Goal: Task Accomplishment & Management: Use online tool/utility

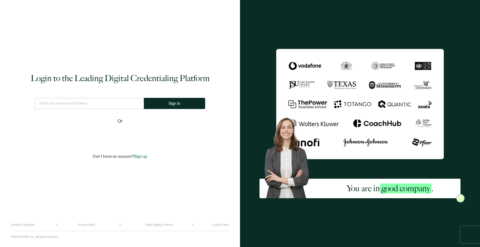
click at [100, 105] on input "text" at bounding box center [89, 103] width 109 height 11
type input "[EMAIL_ADDRESS][DOMAIN_NAME]"
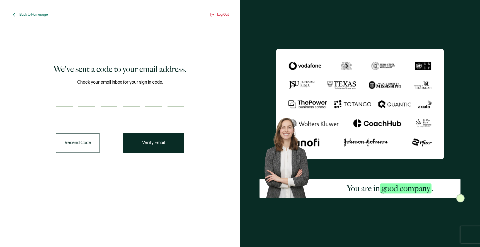
click at [64, 98] on input "number" at bounding box center [64, 101] width 17 height 11
click at [149, 145] on span "Verify Email" at bounding box center [153, 143] width 23 height 4
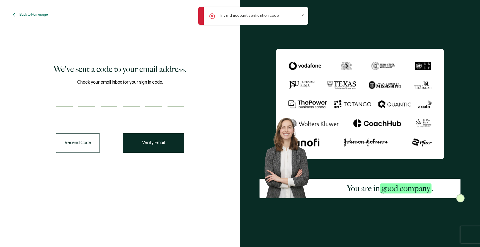
click at [25, 13] on span "Back to Homepage" at bounding box center [34, 15] width 28 height 4
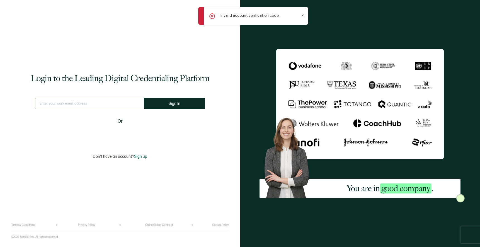
click at [78, 105] on input "text" at bounding box center [89, 103] width 109 height 11
click at [105, 102] on input "text" at bounding box center [89, 103] width 109 height 11
click at [93, 101] on input "text" at bounding box center [89, 103] width 109 height 11
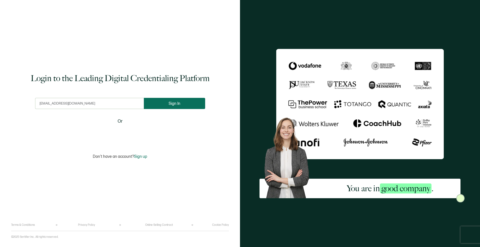
type input "[EMAIL_ADDRESS][DOMAIN_NAME]"
click at [167, 103] on button "Sign In" at bounding box center [176, 103] width 61 height 11
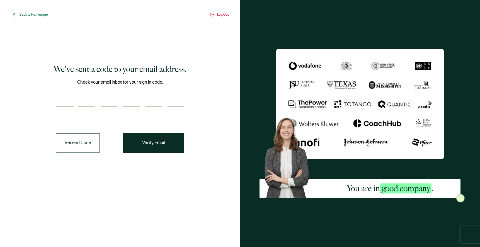
click at [68, 103] on input "number" at bounding box center [64, 101] width 17 height 11
type input "7"
type input "1"
type input "2"
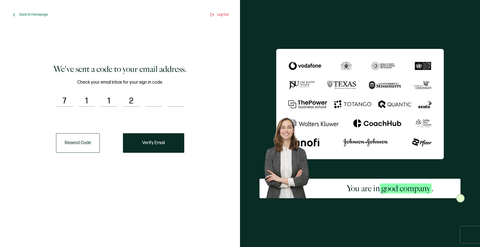
type input "5"
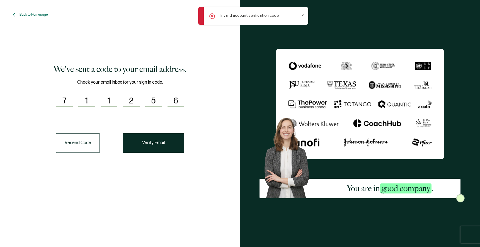
type input "6"
click at [92, 99] on input "1" at bounding box center [86, 101] width 17 height 11
type input "7"
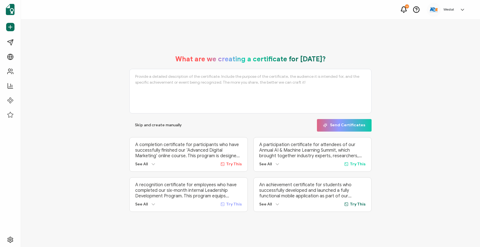
click at [459, 9] on link at bounding box center [461, 10] width 8 height 6
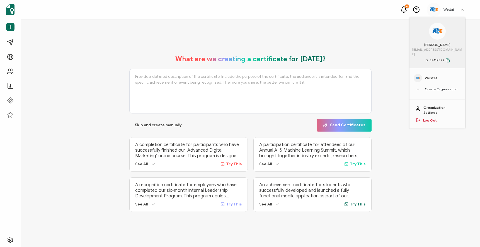
click at [429, 76] on span "Westat" at bounding box center [431, 78] width 13 height 5
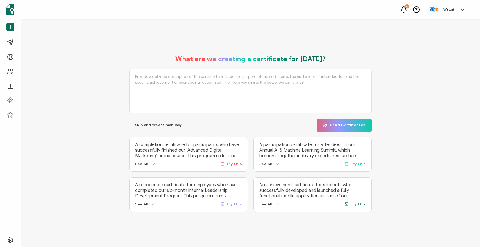
click at [462, 8] on icon at bounding box center [463, 10] width 6 height 6
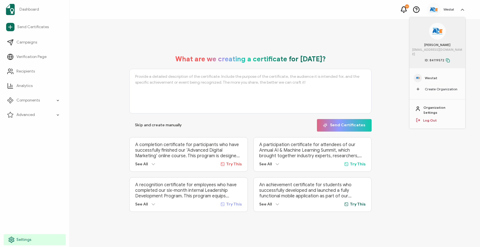
click at [18, 237] on span "Settings" at bounding box center [23, 240] width 15 height 6
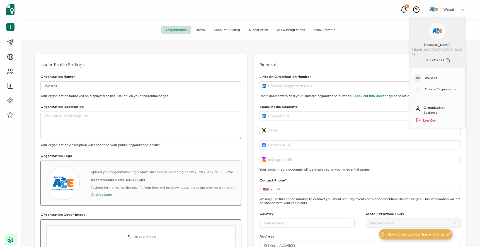
click at [258, 31] on span "Subscription" at bounding box center [259, 30] width 28 height 8
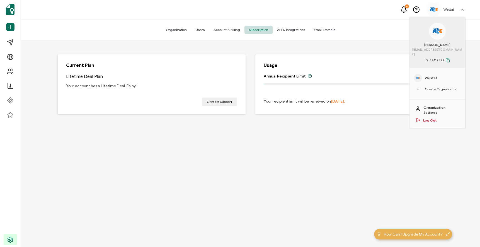
click at [264, 173] on div "Current Plan Lifetime Deal Plan Your account has a Lifetime Deal. Enjoy! Contac…" at bounding box center [251, 144] width 460 height 208
click at [462, 10] on icon at bounding box center [463, 9] width 3 height 1
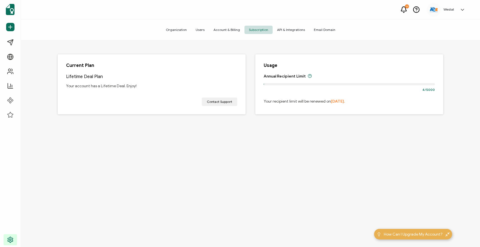
click at [237, 160] on div "Current Plan Lifetime Deal Plan Your account has a Lifetime Deal. Enjoy! Contac…" at bounding box center [251, 144] width 460 height 208
click at [243, 159] on div "Current Plan Lifetime Deal Plan Your account has a Lifetime Deal. Enjoy! Contac…" at bounding box center [251, 144] width 460 height 208
click at [235, 28] on span "Account & Billing" at bounding box center [226, 30] width 35 height 8
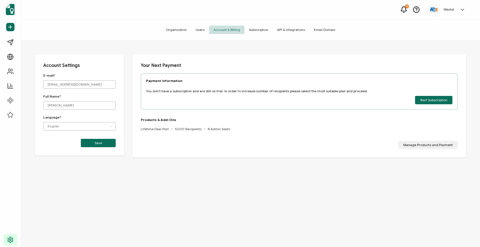
click at [253, 30] on span "Subscription" at bounding box center [259, 30] width 28 height 8
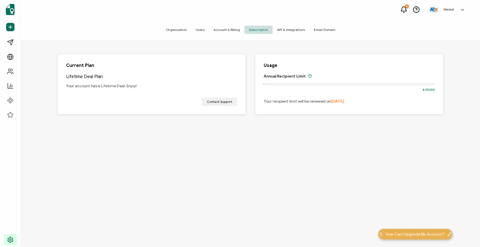
click at [179, 30] on span "Organization" at bounding box center [177, 30] width 30 height 8
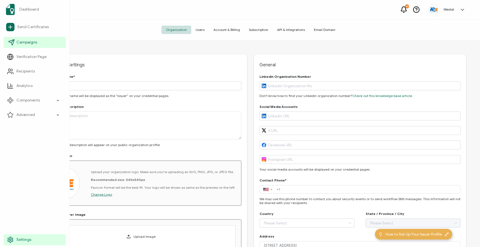
click at [27, 43] on span "Campaigns" at bounding box center [26, 43] width 21 height 6
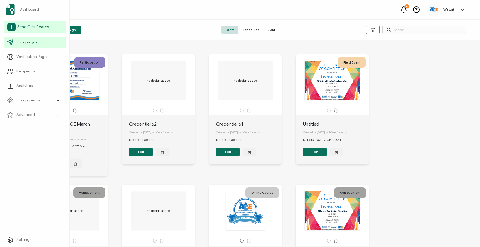
click at [24, 30] on link "Send Certificates" at bounding box center [35, 27] width 62 height 13
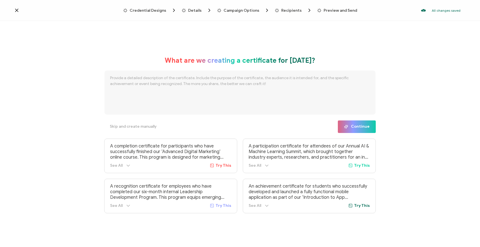
drag, startPoint x: 428, startPoint y: 138, endPoint x: 263, endPoint y: 145, distance: 165.9
click at [428, 138] on div "What are we creating a certificate for [DATE]? Skip and create manually Continu…" at bounding box center [240, 135] width 480 height 228
click at [140, 129] on span "Skip and create manually" at bounding box center [133, 127] width 47 height 4
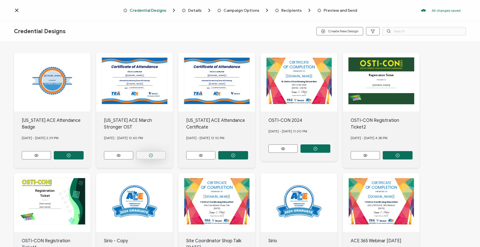
click at [71, 153] on icon "button" at bounding box center [69, 155] width 4 height 4
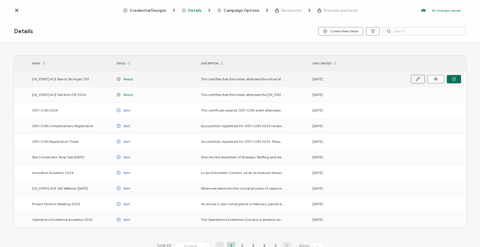
click at [415, 80] on button "button" at bounding box center [419, 79] width 14 height 8
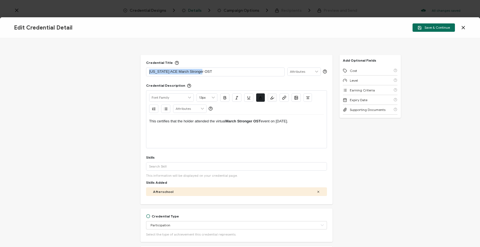
drag, startPoint x: 218, startPoint y: 71, endPoint x: 134, endPoint y: 64, distance: 84.9
click at [134, 64] on div "Credential Title [US_STATE] ACE March Stronger OST ISSUER Issuer Name Credentia…" at bounding box center [240, 142] width 480 height 209
drag, startPoint x: 261, startPoint y: 120, endPoint x: 216, endPoint y: 121, distance: 45.2
click at [216, 121] on p "This certifies that the holder attended the virtual March Stronger OST event on…" at bounding box center [236, 121] width 175 height 5
drag, startPoint x: 261, startPoint y: 121, endPoint x: 216, endPoint y: 121, distance: 44.9
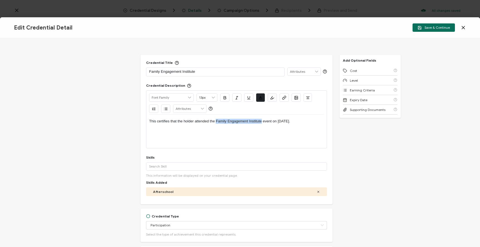
click at [216, 121] on p "This certifies that the holder attended the Family Engagement Institute event o…" at bounding box center [236, 121] width 175 height 5
click at [224, 98] on icon "button" at bounding box center [225, 98] width 4 height 4
drag, startPoint x: 281, startPoint y: 121, endPoint x: 309, endPoint y: 121, distance: 27.9
click at [309, 121] on p "This certifies that the holder attended the Family Engagement Institute event o…" at bounding box center [236, 121] width 175 height 5
drag, startPoint x: 285, startPoint y: 123, endPoint x: 294, endPoint y: 121, distance: 9.1
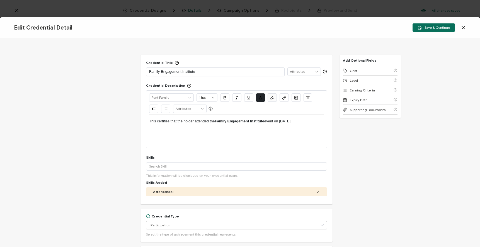
click at [285, 123] on p "This certifies that the holder attended the Family Engagement Institute event o…" at bounding box center [236, 121] width 175 height 5
drag, startPoint x: 295, startPoint y: 121, endPoint x: 282, endPoint y: 123, distance: 13.8
click at [282, 123] on p "This certifies that the holder attended the Family Engagement Institute event o…" at bounding box center [236, 121] width 175 height 5
drag, startPoint x: 310, startPoint y: 121, endPoint x: 125, endPoint y: 121, distance: 184.7
click at [125, 121] on div "Credential Title Family Engagement Institute ISSUER Issuer Name Credential Desc…" at bounding box center [240, 142] width 480 height 209
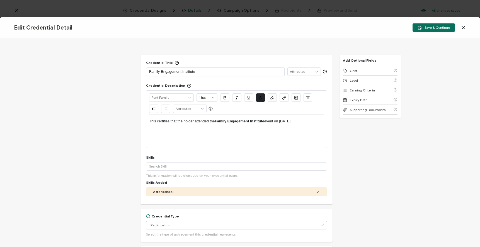
copy p "This certifies that the holder attended the Family Engagement Institute event o…"
drag, startPoint x: 312, startPoint y: 122, endPoint x: 145, endPoint y: 123, distance: 167.4
click at [145, 123] on div "Credential Title Family Engagement Institute ISSUER Issuer Name Credential Desc…" at bounding box center [237, 130] width 192 height 150
drag, startPoint x: 261, startPoint y: 122, endPoint x: 216, endPoint y: 121, distance: 45.8
click at [216, 121] on p "This certifies that the holder attended the Family Engagement Institute event i…" at bounding box center [236, 121] width 175 height 5
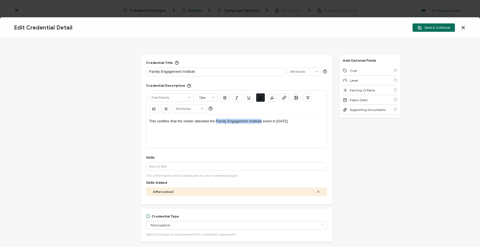
click at [224, 97] on icon "button" at bounding box center [225, 97] width 2 height 3
click at [314, 123] on p "This certifies that the holder attended the Family Engagement Institute event i…" at bounding box center [236, 121] width 175 height 5
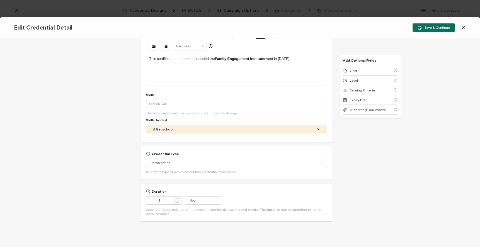
scroll to position [101, 0]
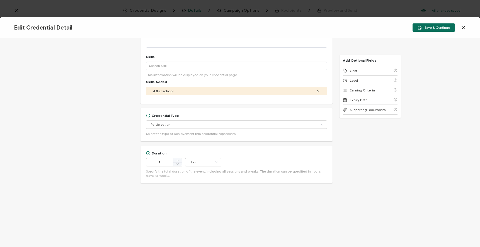
drag, startPoint x: 403, startPoint y: 169, endPoint x: 377, endPoint y: 167, distance: 26.0
click at [403, 169] on div "Credential Title Family Engagement Institute ISSUER Issuer Name Credential Desc…" at bounding box center [240, 142] width 480 height 209
click at [366, 170] on div "Credential Title Family Engagement Institute ISSUER Issuer Name Credential Desc…" at bounding box center [240, 142] width 480 height 209
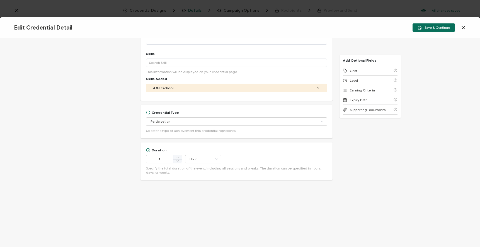
scroll to position [0, 0]
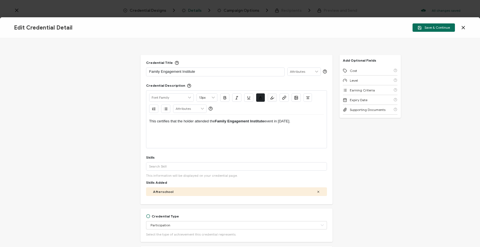
click at [314, 72] on icon at bounding box center [316, 72] width 5 height 8
click at [301, 52] on div "Credential Title Family Engagement Institute Credential Description Alright San…" at bounding box center [240, 142] width 480 height 209
click at [427, 27] on span "Save & Continue" at bounding box center [434, 28] width 32 height 4
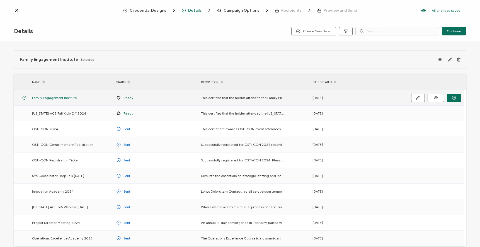
click at [410, 97] on div at bounding box center [430, 97] width 70 height 15
click at [417, 98] on icon "button" at bounding box center [418, 97] width 3 height 3
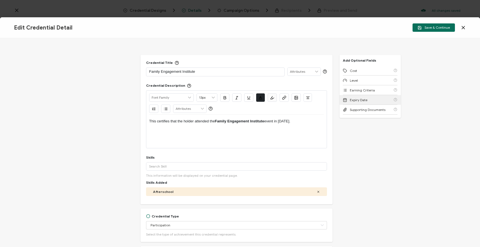
click at [382, 100] on div "Expiry Date" at bounding box center [370, 100] width 55 height 10
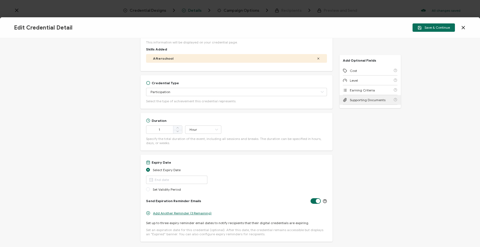
scroll to position [162, 0]
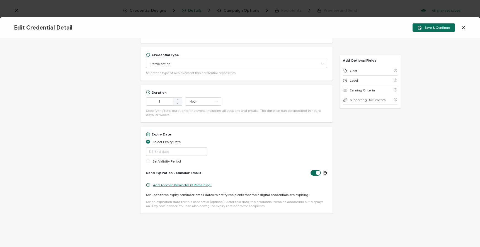
drag, startPoint x: 426, startPoint y: 189, endPoint x: 420, endPoint y: 157, distance: 32.1
click at [426, 189] on div "Credential Title Family Engagement Institute ISSUER Issuer Name Credential Desc…" at bounding box center [240, 142] width 480 height 209
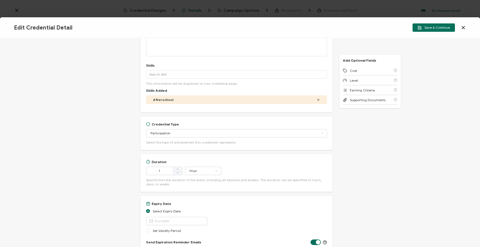
scroll to position [0, 0]
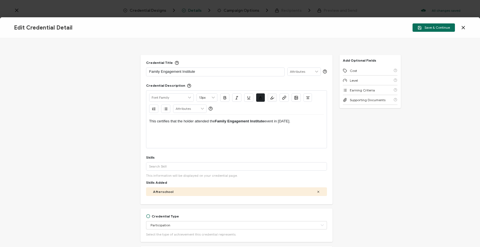
click at [464, 26] on icon at bounding box center [464, 28] width 6 height 6
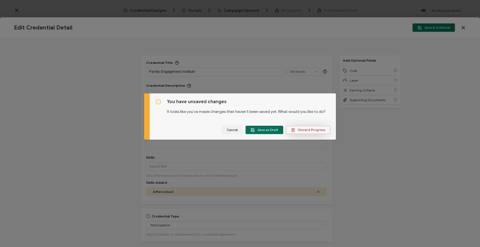
drag, startPoint x: 304, startPoint y: 131, endPoint x: 297, endPoint y: 131, distance: 6.4
click at [297, 131] on span "Discard Progress" at bounding box center [308, 130] width 34 height 4
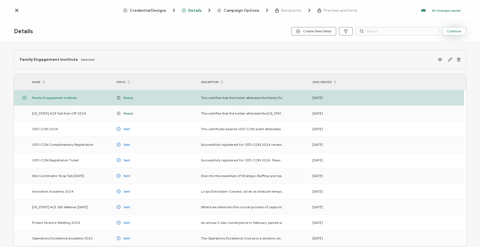
click at [462, 31] on button "Continue" at bounding box center [454, 31] width 24 height 8
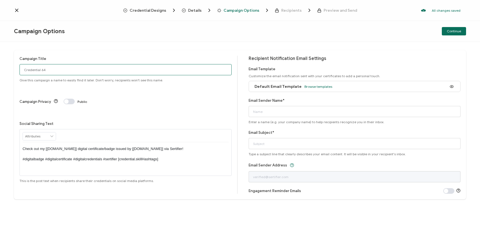
drag, startPoint x: 56, startPoint y: 70, endPoint x: -12, endPoint y: 65, distance: 68.5
click at [0, 65] on html "Credential Designs Details Campaign Options Recipients Preview and Send All cha…" at bounding box center [240, 123] width 480 height 247
type input "Family Engagement Institute [DATE]"
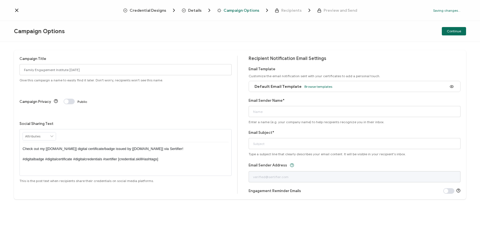
click at [217, 99] on div "Campaign Privacy Public" at bounding box center [126, 102] width 212 height 6
click at [67, 99] on span at bounding box center [69, 102] width 11 height 6
click at [50, 133] on icon at bounding box center [51, 137] width 5 height 8
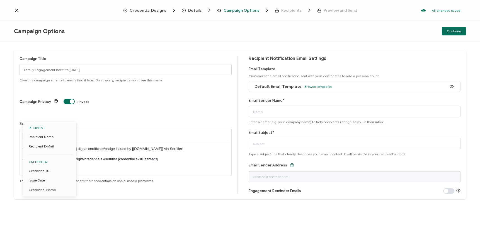
click at [90, 121] on div "Social Sharing Text Check out my [[DOMAIN_NAME]] digital certificate/badge issu…" at bounding box center [126, 152] width 212 height 62
click at [280, 86] on span "Default Email Template" at bounding box center [278, 86] width 47 height 5
click at [320, 86] on span "Browse templates" at bounding box center [319, 87] width 28 height 4
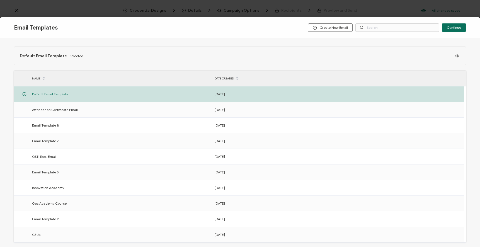
click at [381, 8] on div "Email Templates Create New Email Continue Default Email Template Selected NAME …" at bounding box center [240, 123] width 480 height 247
click at [460, 28] on span "Continue" at bounding box center [454, 27] width 14 height 3
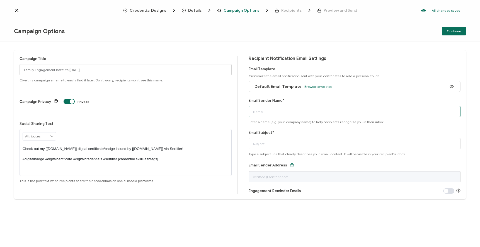
click at [278, 111] on input "Email Sender Name*" at bounding box center [355, 111] width 212 height 11
click at [334, 100] on div "Email Sender Name* Enter a name (e.g. your company name) to help recipients rec…" at bounding box center [355, 111] width 212 height 27
click at [316, 112] on input "Email Sender Name*" at bounding box center [355, 111] width 212 height 11
type input "Westat"
click at [329, 98] on div "Email Sender Name* Westat Enter a name (e.g. your company name) to help recipie…" at bounding box center [355, 111] width 212 height 27
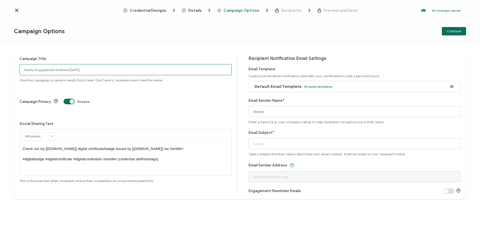
drag, startPoint x: 63, startPoint y: 69, endPoint x: 18, endPoint y: 68, distance: 44.4
click at [18, 68] on div "Campaign Title Family Engagement Institute [DATE] Give this campaign a name to …" at bounding box center [240, 124] width 453 height 149
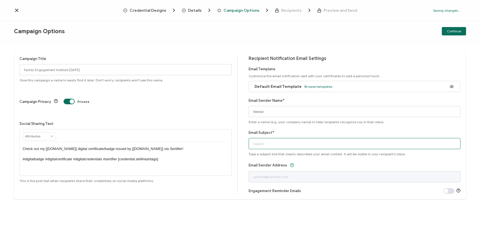
click at [273, 143] on input "Email Subject*" at bounding box center [355, 143] width 212 height 11
paste input "Family Engagement Institute"
type input "Family Engagement Institute CPE"
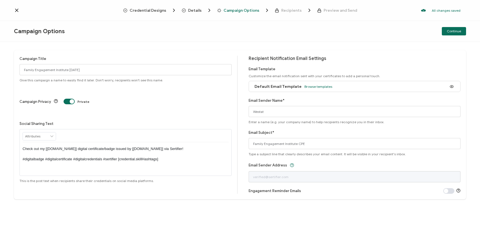
click at [355, 207] on div "Campaign Title Family Engagement Institute [DATE] Give this campaign a name to …" at bounding box center [240, 144] width 480 height 205
click at [373, 37] on div "Campaign Options Continue" at bounding box center [240, 31] width 480 height 21
click at [459, 32] on span "Continue" at bounding box center [454, 31] width 14 height 3
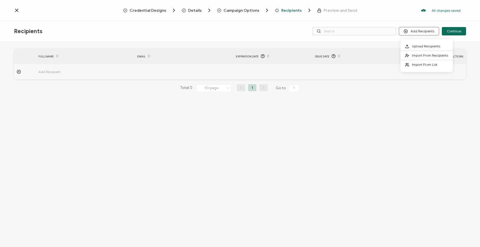
click at [417, 33] on button "Add Recipients" at bounding box center [419, 31] width 40 height 8
click at [419, 46] on span "Upload Recipients" at bounding box center [426, 46] width 28 height 4
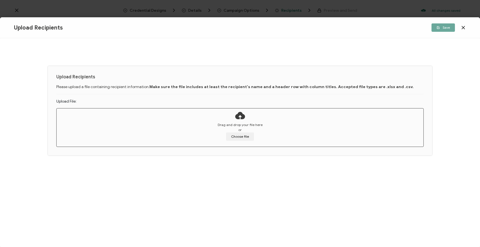
click at [463, 29] on icon at bounding box center [463, 27] width 3 height 3
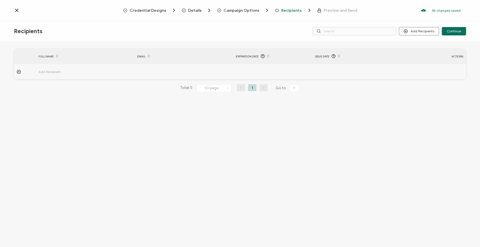
click at [19, 71] on icon at bounding box center [19, 72] width 4 height 4
click at [51, 87] on input "text" at bounding box center [63, 87] width 49 height 9
paste input "[PERSON_NAME]"
type input "[PERSON_NAME]"
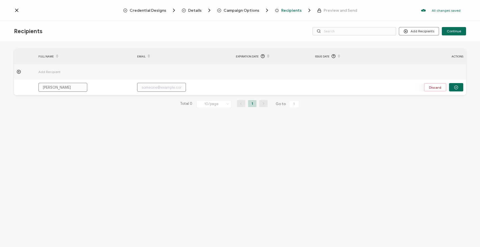
type input "[PERSON_NAME]"
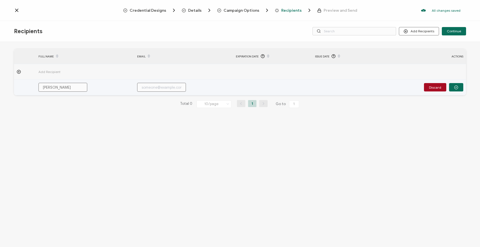
click at [159, 86] on input "text" at bounding box center [161, 87] width 49 height 9
paste input "[EMAIL_ADDRESS][DOMAIN_NAME]"
type input "[EMAIL_ADDRESS][DOMAIN_NAME]"
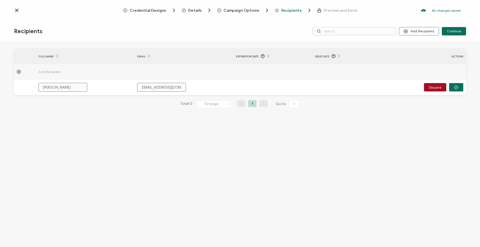
type input "[EMAIL_ADDRESS][DOMAIN_NAME]"
click at [392, 141] on div "FULL NAME EMAIL Expiration Date Issue Date ACTIONS Add Recipient [PERSON_NAME] …" at bounding box center [240, 145] width 480 height 207
click at [20, 71] on icon at bounding box center [19, 72] width 4 height 4
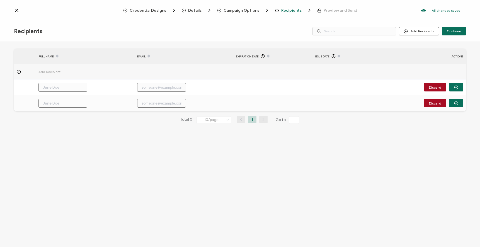
click at [20, 71] on icon at bounding box center [19, 72] width 4 height 4
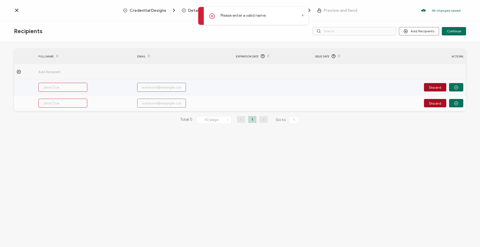
click at [154, 86] on input "text" at bounding box center [161, 87] width 49 height 9
paste input "[EMAIL_ADDRESS][DOMAIN_NAME]"
type input "[EMAIL_ADDRESS][DOMAIN_NAME]"
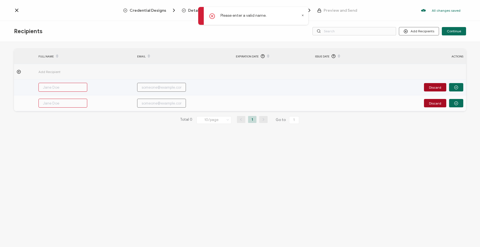
type input "[EMAIL_ADDRESS][DOMAIN_NAME]"
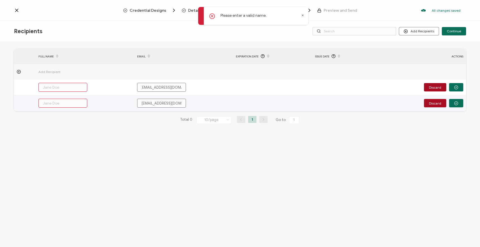
type input "[EMAIL_ADDRESS][DOMAIN_NAME]"
click at [78, 104] on input "text" at bounding box center [63, 103] width 49 height 9
type input "B"
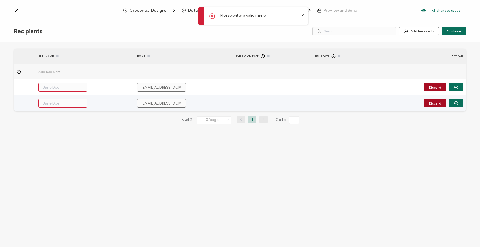
type input "B"
type input "Br"
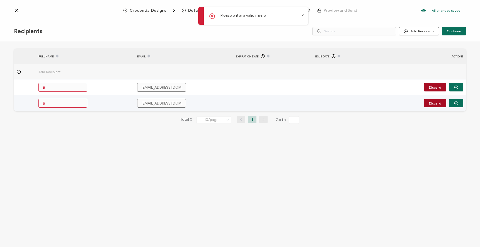
type input "Br"
type input "Bry"
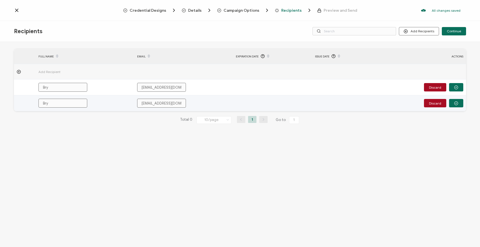
type input "Brya"
type input "[PERSON_NAME]"
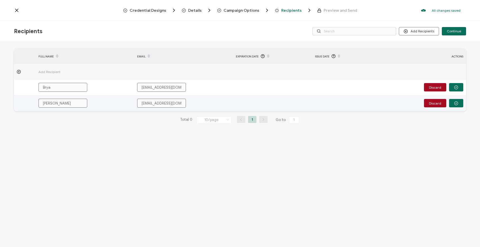
type input "[PERSON_NAME]"
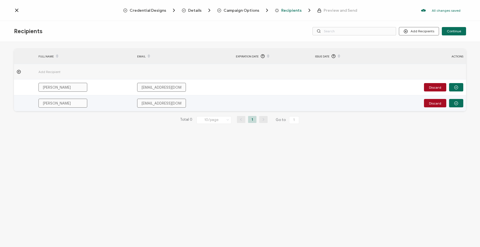
type input "[PERSON_NAME]"
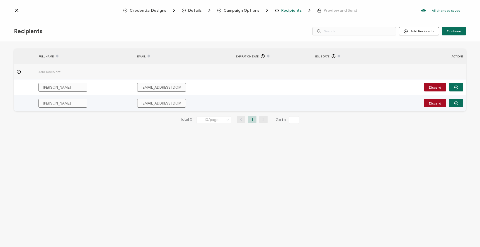
type input "[PERSON_NAME]"
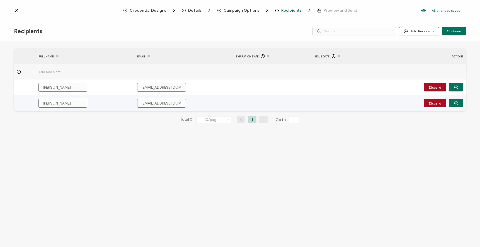
type input "[PERSON_NAME]"
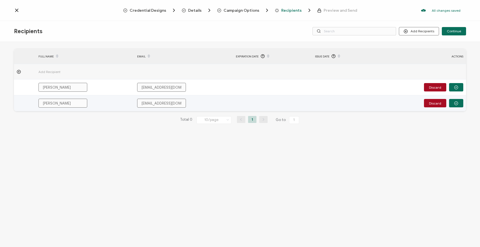
type input "[PERSON_NAME]"
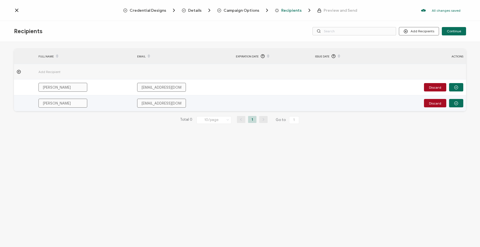
type input "[PERSON_NAME]"
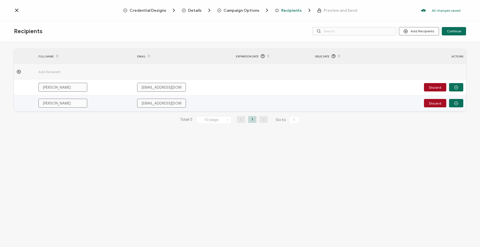
type input "[PERSON_NAME]"
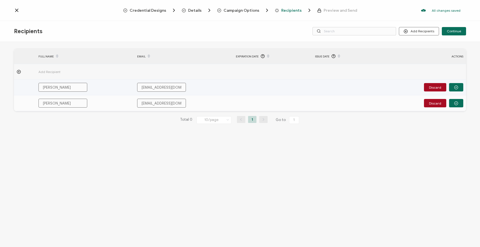
type input "[PERSON_NAME]"
click at [76, 84] on input "[PERSON_NAME]" at bounding box center [63, 87] width 49 height 9
click at [75, 87] on input "[PERSON_NAME]" at bounding box center [63, 87] width 49 height 9
drag, startPoint x: 73, startPoint y: 87, endPoint x: 32, endPoint y: 84, distance: 40.9
click at [32, 84] on tr "[PERSON_NAME] [EMAIL_ADDRESS][DOMAIN_NAME] Discard" at bounding box center [240, 88] width 453 height 16
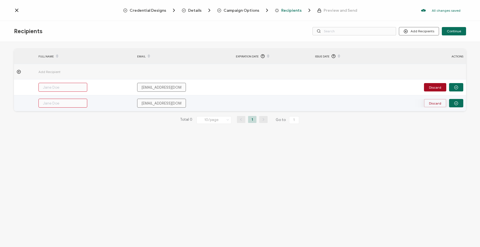
click at [441, 103] on button "Discard" at bounding box center [435, 103] width 22 height 8
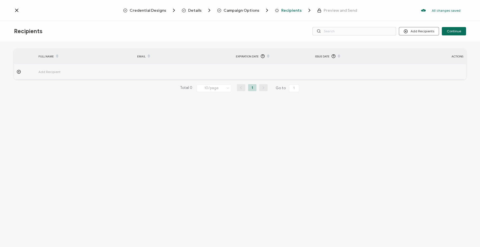
click at [18, 73] on icon at bounding box center [19, 72] width 4 height 4
click at [57, 85] on input "text" at bounding box center [63, 87] width 49 height 9
type input "Byr"
type input "[PERSON_NAME]"
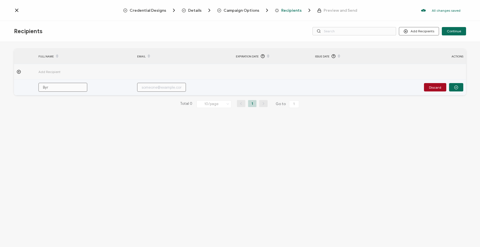
type input "[PERSON_NAME]"
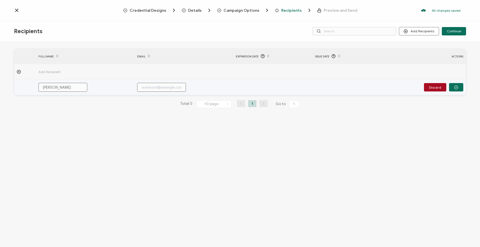
type input "[PERSON_NAME]"
type input "[PERSON_NAME] Tel"
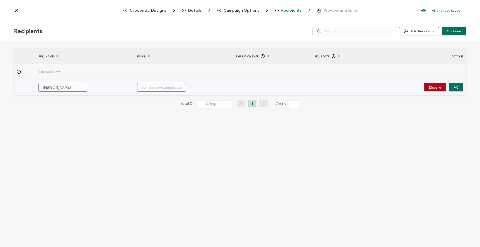
type input "[PERSON_NAME] Tel"
type input "[PERSON_NAME]"
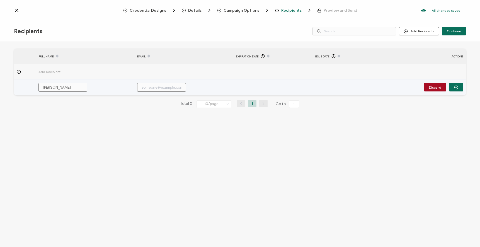
type input "[PERSON_NAME]"
drag, startPoint x: 52, startPoint y: 88, endPoint x: 46, endPoint y: 88, distance: 5.9
click at [46, 88] on input "[PERSON_NAME]" at bounding box center [63, 87] width 49 height 9
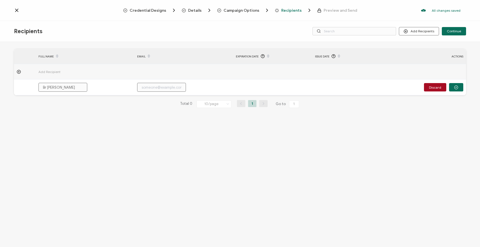
type input "[PERSON_NAME]"
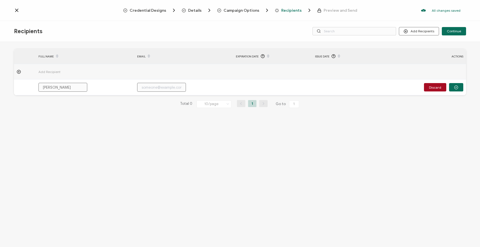
type input "[PERSON_NAME]"
click at [161, 87] on input "text" at bounding box center [161, 87] width 49 height 9
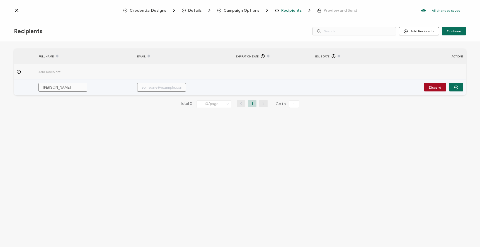
paste input "[EMAIL_ADDRESS][DOMAIN_NAME]"
type input "[EMAIL_ADDRESS][DOMAIN_NAME]"
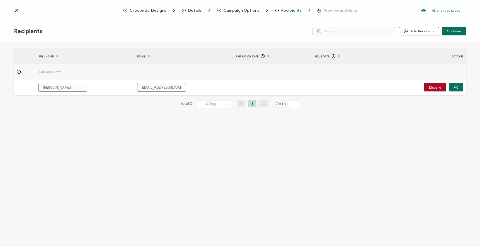
click at [416, 147] on div "FULL NAME EMAIL Expiration Date Issue Date ACTIONS Add Recipient [PERSON_NAME] …" at bounding box center [240, 145] width 480 height 207
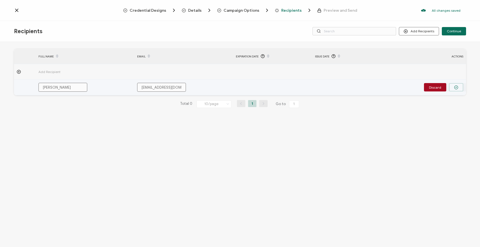
click at [454, 86] on button "button" at bounding box center [457, 87] width 14 height 8
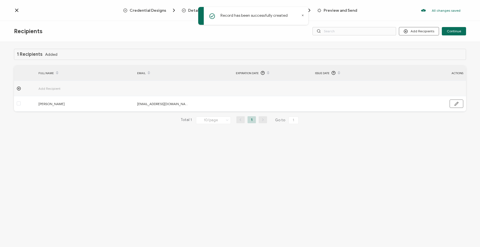
click at [18, 89] on icon at bounding box center [19, 89] width 4 height 4
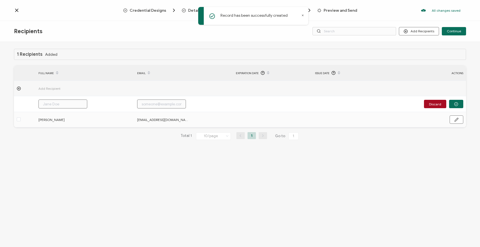
click at [53, 103] on input "text" at bounding box center [63, 104] width 49 height 9
paste input "[PERSON_NAME]"
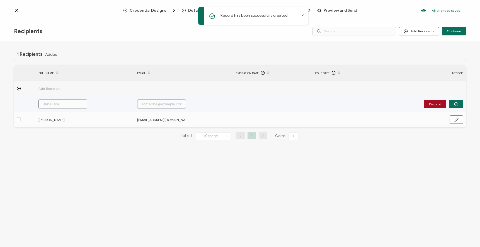
type input "[PERSON_NAME]"
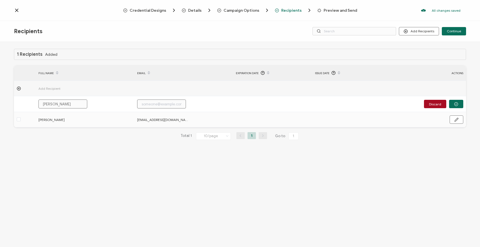
type input "[PERSON_NAME]"
click at [157, 105] on input "text" at bounding box center [161, 104] width 49 height 9
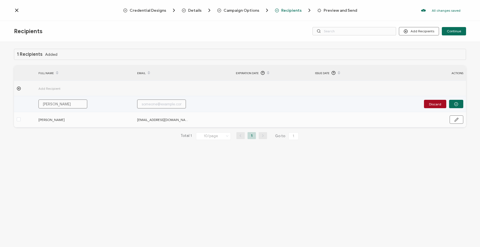
paste input "[EMAIL_ADDRESS][DOMAIN_NAME]"
type input "[EMAIL_ADDRESS][DOMAIN_NAME]"
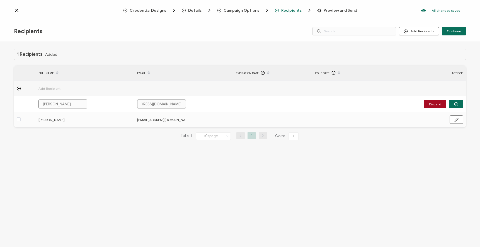
type input "[EMAIL_ADDRESS][DOMAIN_NAME]"
click at [457, 103] on icon "button" at bounding box center [457, 104] width 4 height 4
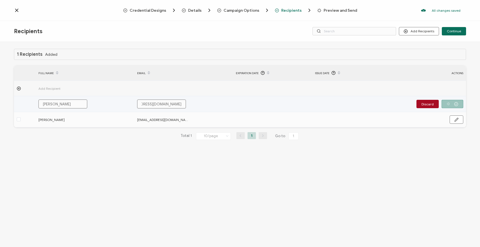
scroll to position [0, 0]
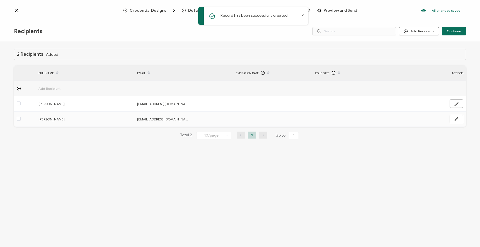
click at [19, 89] on icon at bounding box center [19, 88] width 0 height 1
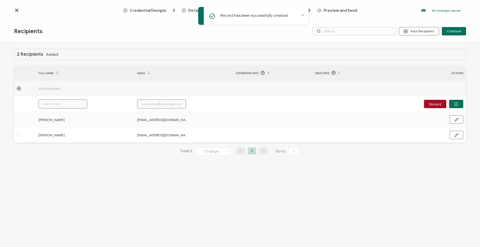
click at [58, 103] on input "text" at bounding box center [63, 104] width 49 height 9
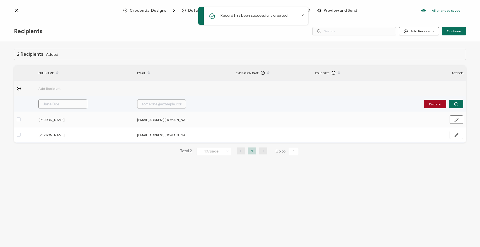
paste input "[PERSON_NAME]"
type input "[PERSON_NAME]"
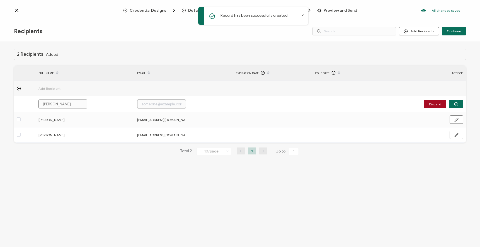
type input "[PERSON_NAME]"
click at [165, 104] on input "text" at bounding box center [161, 104] width 49 height 9
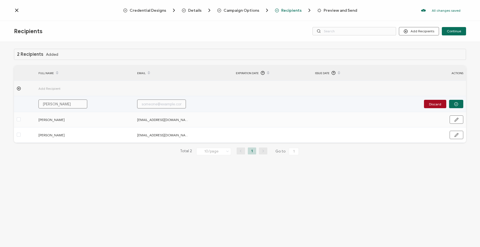
paste input "[EMAIL_ADDRESS][DOMAIN_NAME]"
type input "[EMAIL_ADDRESS][DOMAIN_NAME]"
click at [458, 104] on icon "button" at bounding box center [457, 104] width 4 height 4
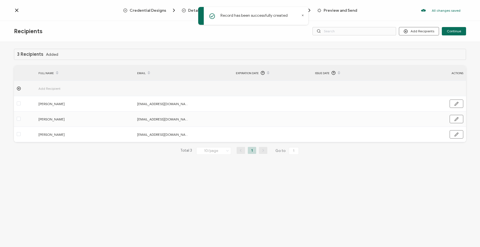
click at [16, 88] on div at bounding box center [25, 89] width 22 height 4
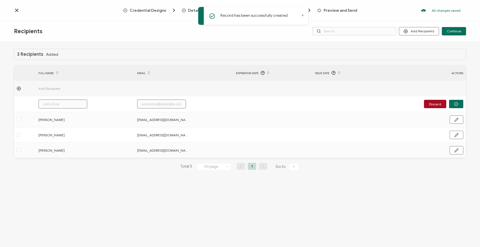
click at [49, 103] on input "text" at bounding box center [63, 104] width 49 height 9
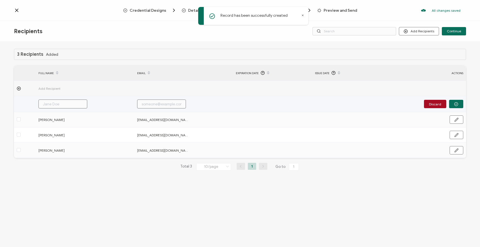
paste input "[PERSON_NAME]"
type input "[PERSON_NAME]"
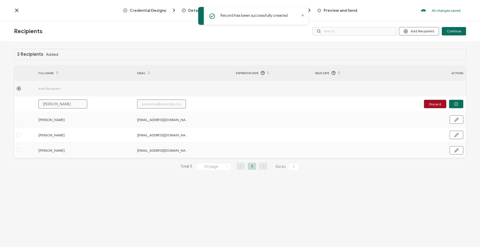
type input "[PERSON_NAME]"
click at [153, 105] on input "text" at bounding box center [161, 104] width 49 height 9
click at [157, 103] on input "text" at bounding box center [161, 104] width 49 height 9
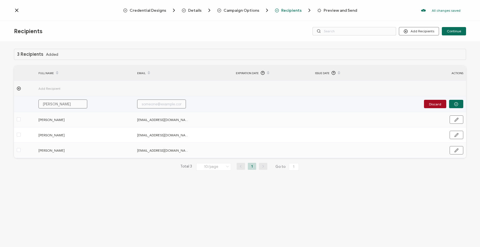
paste input "[EMAIL_ADDRESS][DOMAIN_NAME]"
type input "[EMAIL_ADDRESS][DOMAIN_NAME]"
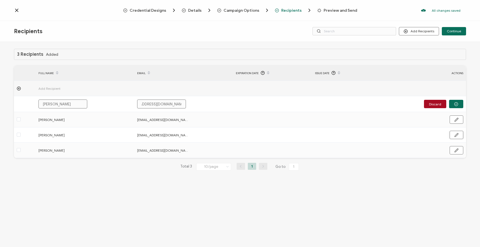
type input "[EMAIL_ADDRESS][DOMAIN_NAME]"
click at [457, 104] on icon "button" at bounding box center [457, 104] width 4 height 4
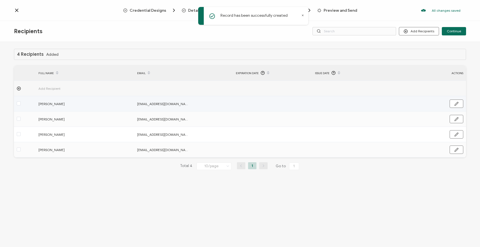
click at [18, 87] on circle at bounding box center [19, 89] width 4 height 4
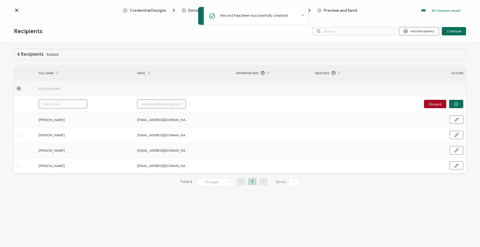
click at [59, 104] on input "text" at bounding box center [63, 104] width 49 height 9
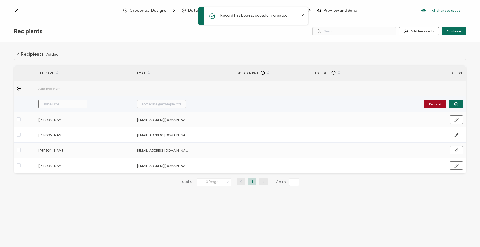
paste input "[PERSON_NAME]"
type input "[PERSON_NAME]"
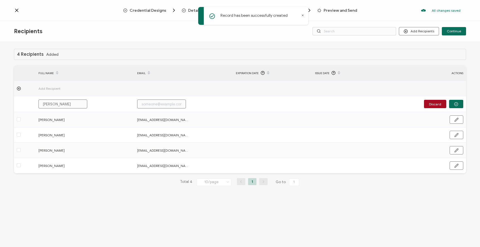
type input "[PERSON_NAME]"
click at [162, 104] on input "text" at bounding box center [161, 104] width 49 height 9
click at [156, 103] on input "text" at bounding box center [161, 104] width 49 height 9
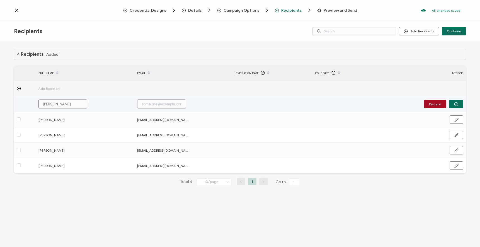
paste input "[PERSON_NAME][EMAIL_ADDRESS][PERSON_NAME][DOMAIN_NAME]"
type input "[PERSON_NAME][EMAIL_ADDRESS][PERSON_NAME][DOMAIN_NAME]"
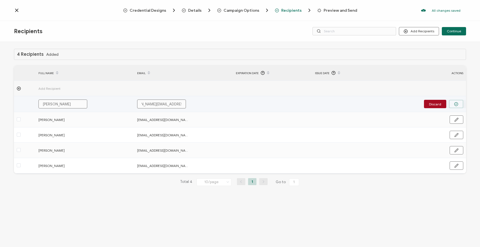
click at [458, 105] on icon "button" at bounding box center [457, 104] width 4 height 4
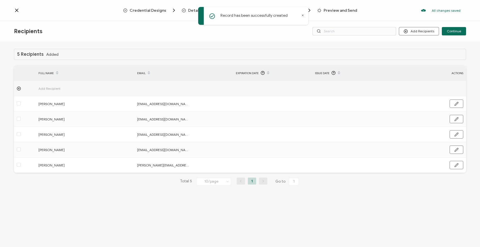
drag, startPoint x: 474, startPoint y: 36, endPoint x: 459, endPoint y: 30, distance: 16.7
click at [474, 36] on div "Recipients Add Recipients Upload Recipients Import From Recipients Import From …" at bounding box center [240, 31] width 480 height 21
click at [455, 30] on span "Continue" at bounding box center [454, 31] width 14 height 3
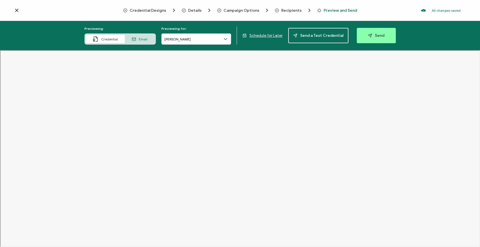
click at [143, 39] on span "Email" at bounding box center [143, 39] width 9 height 4
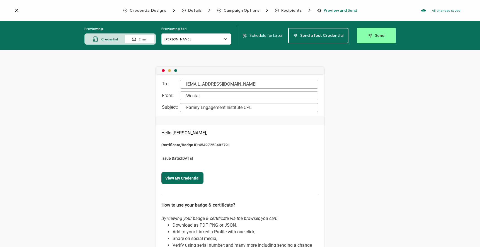
scroll to position [8, 0]
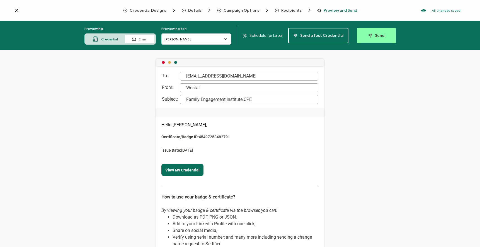
click at [205, 87] on div "Westat" at bounding box center [249, 87] width 138 height 9
click at [147, 10] on span "Credential Designs" at bounding box center [148, 10] width 37 height 4
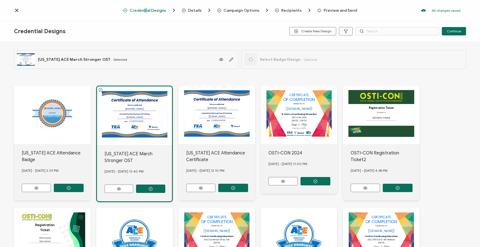
click at [193, 11] on span "Details" at bounding box center [194, 10] width 13 height 4
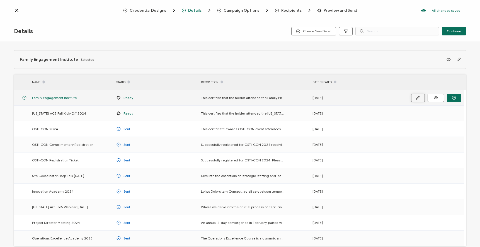
click at [418, 98] on icon "button" at bounding box center [418, 98] width 4 height 4
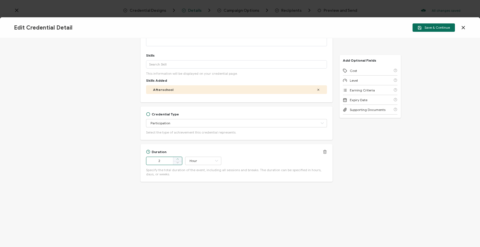
click at [178, 159] on icon at bounding box center [177, 159] width 3 height 3
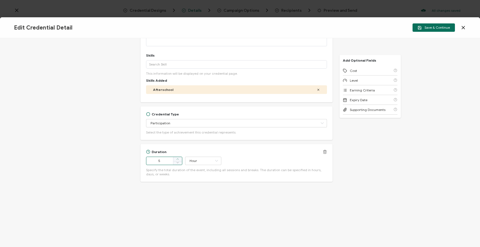
type input "6"
click at [375, 173] on div "Credential Title Family Engagement Institute ISSUER Issuer Name Credential Desc…" at bounding box center [240, 142] width 480 height 209
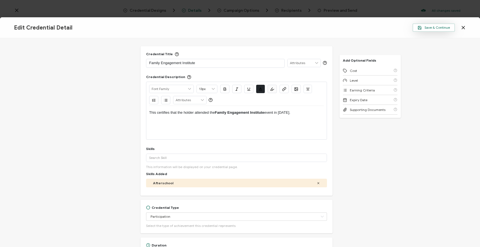
scroll to position [0, 0]
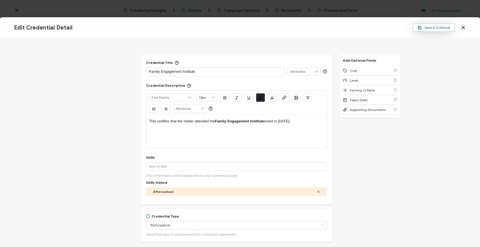
click at [429, 27] on span "Save & Continue" at bounding box center [434, 28] width 32 height 4
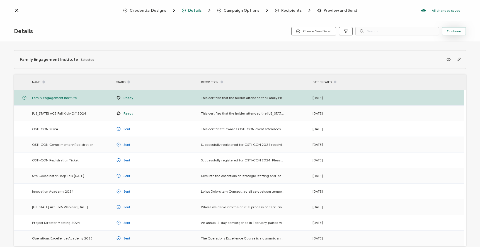
click at [457, 33] on button "Continue" at bounding box center [454, 31] width 24 height 8
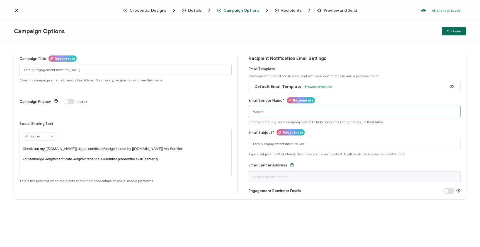
click at [282, 112] on input "Westat" at bounding box center [355, 111] width 212 height 11
drag, startPoint x: 254, startPoint y: 112, endPoint x: 251, endPoint y: 112, distance: 3.1
click at [251, 112] on input "Westat - Team ACE" at bounding box center [355, 111] width 212 height 11
click at [288, 112] on input "Team ACE" at bounding box center [355, 111] width 212 height 11
type input "Team ACE - Westat"
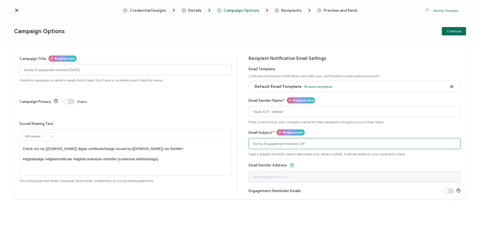
click at [247, 142] on div "Campaign Title Regenerate Family Engagement Institute [DATE] Give this campaign…" at bounding box center [240, 124] width 453 height 149
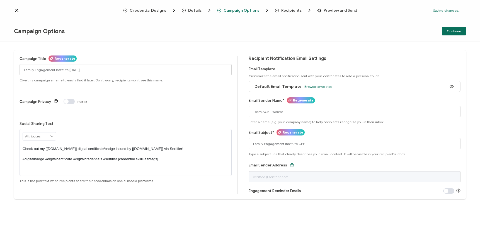
click at [354, 211] on div "Campaign Title Regenerate Family Engagement Institute [DATE] Give this campaign…" at bounding box center [240, 144] width 480 height 205
click at [450, 34] on button "Continue" at bounding box center [454, 31] width 24 height 8
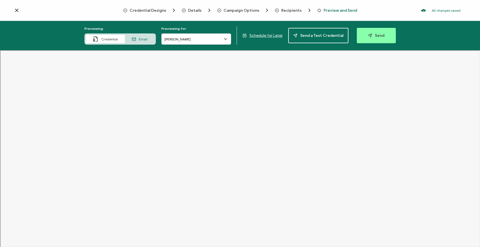
click at [225, 39] on icon at bounding box center [225, 39] width 3 height 1
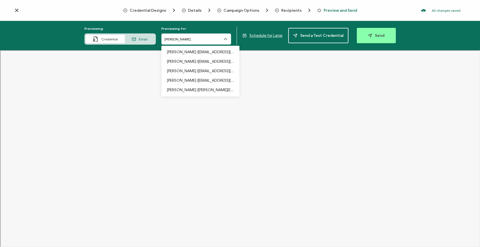
click at [136, 37] on icon at bounding box center [134, 39] width 4 height 4
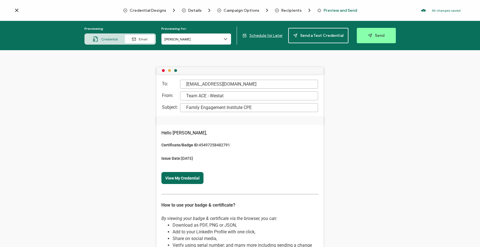
click at [103, 39] on div "Credential" at bounding box center [105, 39] width 39 height 8
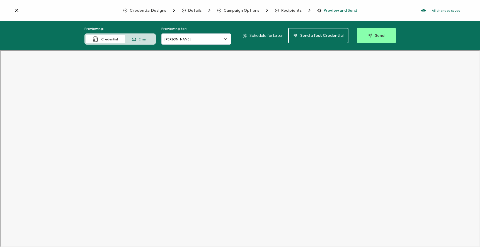
click at [140, 42] on div "Email" at bounding box center [140, 39] width 30 height 8
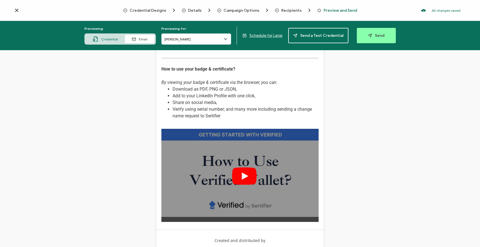
scroll to position [152, 0]
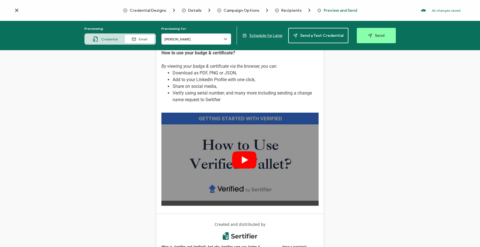
click at [248, 160] on img at bounding box center [240, 157] width 157 height 88
click at [343, 162] on div "To: [EMAIL_ADDRESS][DOMAIN_NAME] From: Team ACE - Westat Subject: Family Engage…" at bounding box center [240, 148] width 480 height 197
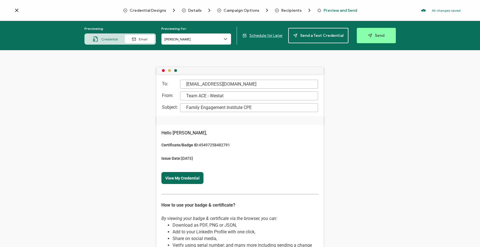
click at [107, 40] on span "Credential" at bounding box center [109, 39] width 17 height 4
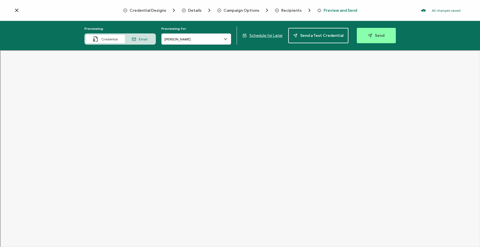
click at [287, 8] on span "Recipients" at bounding box center [292, 10] width 20 height 4
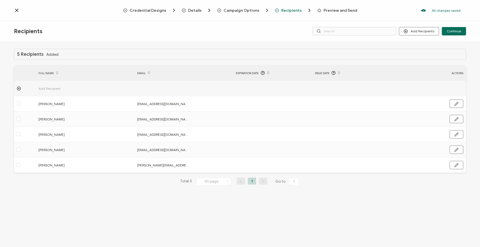
click at [18, 88] on icon at bounding box center [18, 88] width 1 height 0
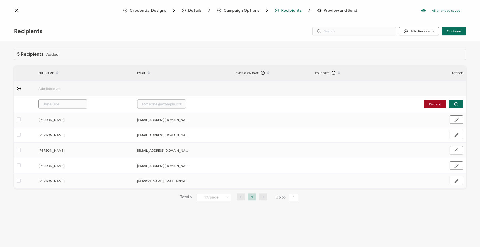
click at [58, 104] on input "text" at bounding box center [63, 104] width 49 height 9
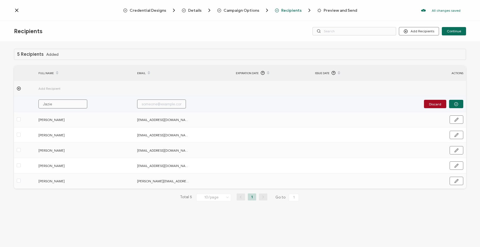
type input "Jaziel"
type input "Jaziel C A"
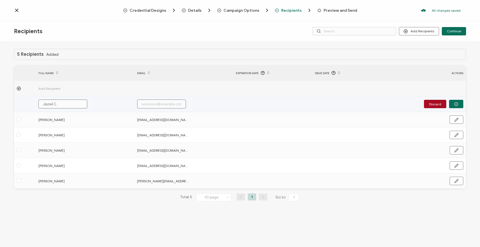
type input "Jaziel C A"
type input "Jaziel C A guila"
type input "Jaziel C A guilar"
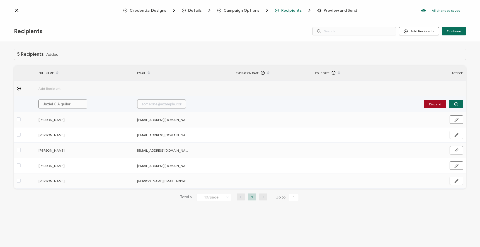
type input "[PERSON_NAME]"
click at [157, 106] on input "text" at bounding box center [161, 104] width 49 height 9
type input "j"
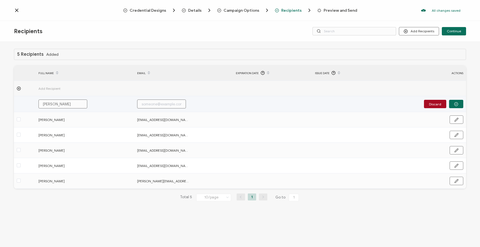
type input "j"
type input "ja"
type input "jazielco"
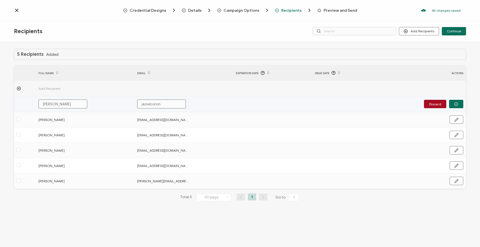
type input "jazielcorona"
type input "jazielcoronaagu"
type input "jazielcoronaaguilar@"
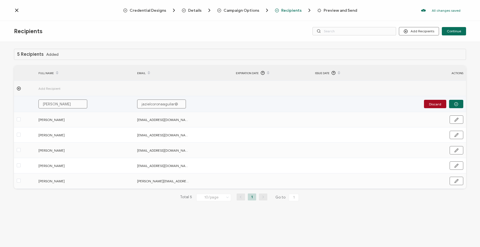
type input "jazielcoronaaguilar@"
type input "jazielcoronaaguilar@westat"
type input "[EMAIL_ADDRESS][DOMAIN_NAME]"
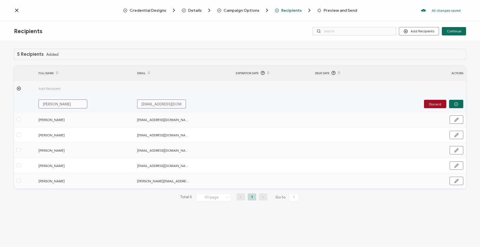
scroll to position [0, 13]
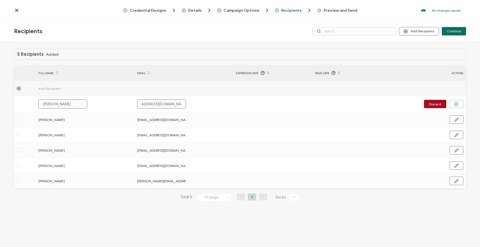
type input "[EMAIL_ADDRESS][DOMAIN_NAME]"
click at [457, 104] on icon "button" at bounding box center [457, 104] width 4 height 4
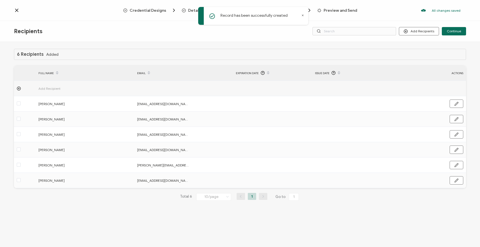
click at [284, 37] on div "Recipients Add Recipients Upload Recipients Import From Recipients Import From …" at bounding box center [240, 31] width 480 height 21
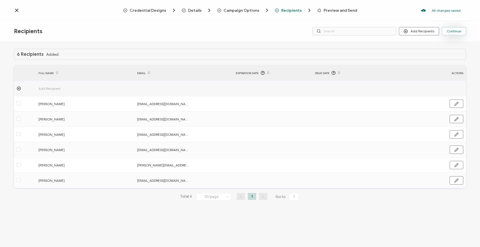
click at [455, 32] on span "Continue" at bounding box center [454, 31] width 14 height 3
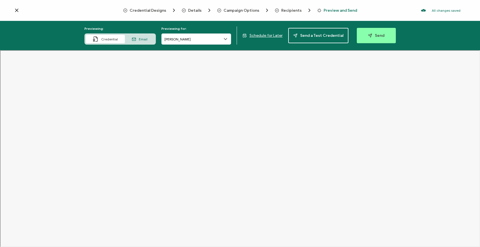
click at [285, 10] on span "Recipients" at bounding box center [292, 10] width 20 height 4
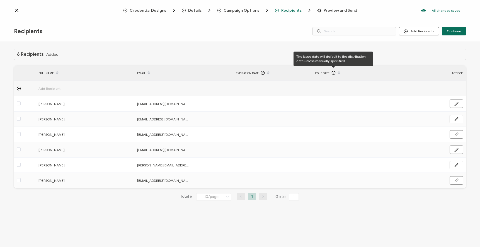
click at [334, 72] on icon at bounding box center [333, 72] width 1 height 1
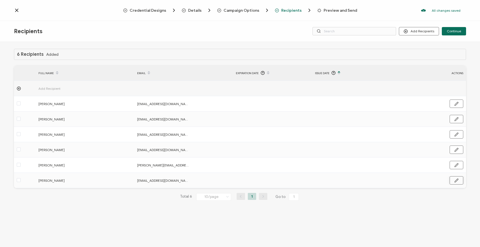
click at [455, 121] on icon "button" at bounding box center [457, 119] width 4 height 4
click at [321, 182] on icon at bounding box center [320, 180] width 7 height 9
click at [337, 151] on span "25" at bounding box center [337, 152] width 7 height 7
type input "[DATE]"
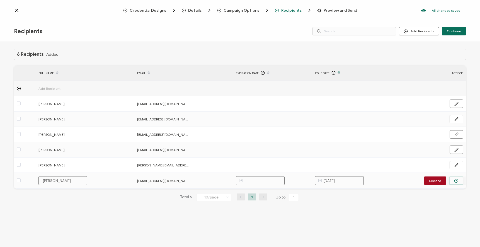
click at [456, 182] on circle "button" at bounding box center [457, 181] width 4 height 4
click at [458, 106] on icon "button" at bounding box center [457, 104] width 4 height 4
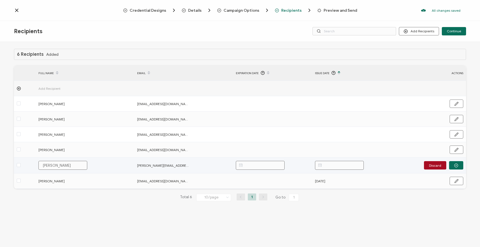
click at [321, 164] on icon at bounding box center [320, 165] width 7 height 9
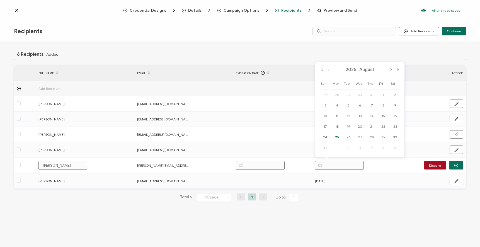
click at [338, 136] on span "25" at bounding box center [337, 137] width 7 height 7
type input "[DATE]"
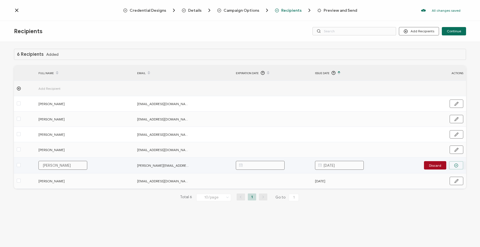
click at [460, 165] on button "button" at bounding box center [457, 165] width 14 height 8
click at [453, 123] on button "button" at bounding box center [457, 119] width 14 height 8
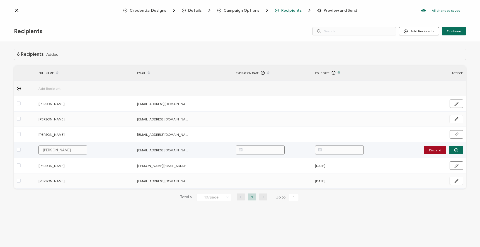
click at [319, 149] on icon at bounding box center [320, 150] width 7 height 9
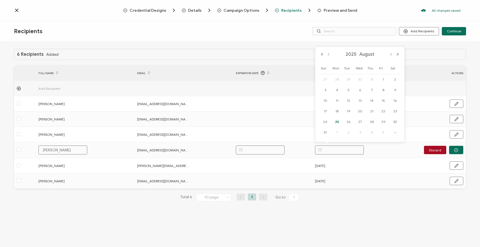
click at [337, 120] on span "25" at bounding box center [337, 122] width 7 height 7
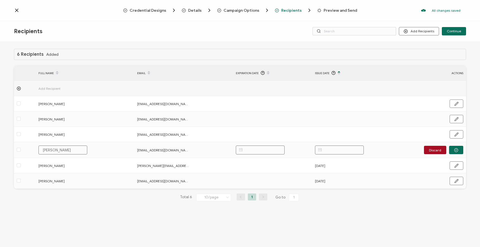
type input "[DATE]"
click at [459, 151] on button "button" at bounding box center [457, 150] width 14 height 8
click at [457, 108] on button "button" at bounding box center [457, 104] width 14 height 8
click at [456, 150] on icon "button" at bounding box center [456, 149] width 3 height 3
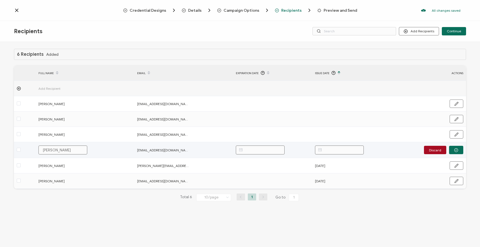
click at [322, 149] on icon at bounding box center [320, 150] width 7 height 9
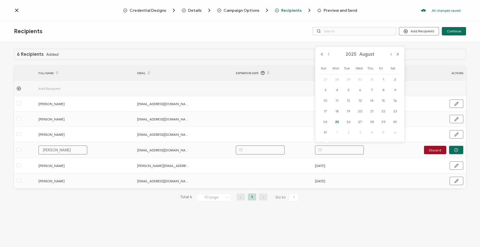
click at [337, 122] on span "25" at bounding box center [337, 122] width 7 height 7
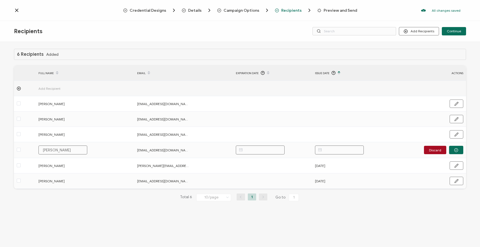
type input "[DATE]"
click at [458, 150] on icon "button" at bounding box center [457, 150] width 4 height 4
click at [462, 108] on button "button" at bounding box center [457, 104] width 14 height 8
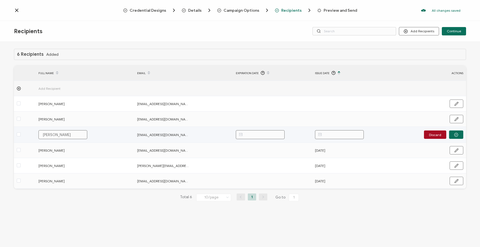
click at [318, 133] on icon at bounding box center [320, 134] width 7 height 9
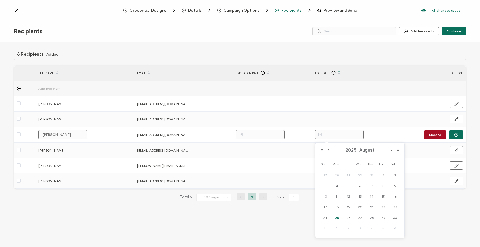
click at [337, 217] on span "25" at bounding box center [337, 218] width 7 height 7
type input "[DATE]"
click at [458, 134] on icon "button" at bounding box center [457, 135] width 4 height 4
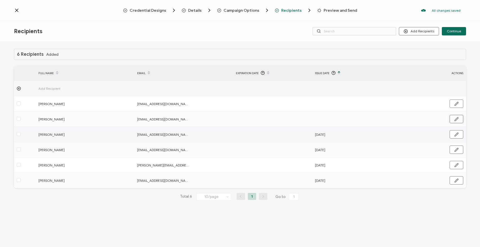
click at [456, 119] on icon "button" at bounding box center [457, 119] width 4 height 4
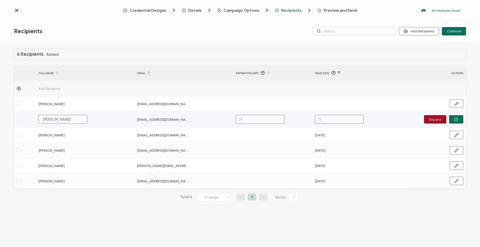
click at [319, 118] on icon at bounding box center [320, 119] width 7 height 9
click at [335, 201] on span "25" at bounding box center [337, 202] width 7 height 7
type input "[DATE]"
click at [455, 118] on icon "button" at bounding box center [457, 119] width 4 height 4
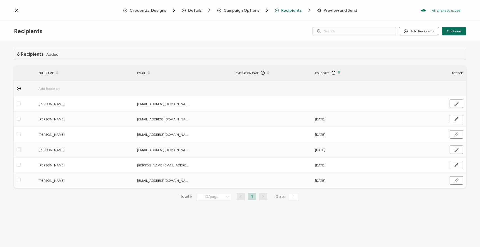
click at [453, 103] on button "button" at bounding box center [457, 104] width 14 height 8
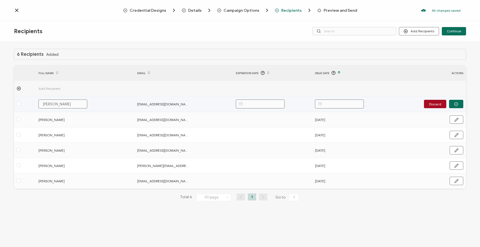
click at [321, 104] on icon at bounding box center [320, 104] width 7 height 9
click at [336, 186] on span "25" at bounding box center [337, 187] width 7 height 7
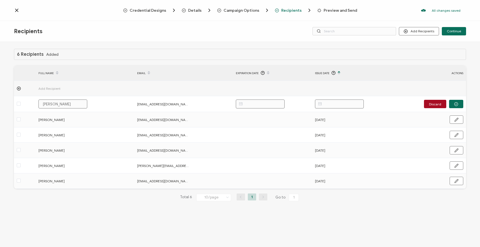
type input "[DATE]"
click at [460, 104] on button "button" at bounding box center [457, 104] width 14 height 8
click at [460, 42] on div "6 Recipients Added FULL NAME EMAIL Expiration Date Issue Date ACTIONS Add Recip…" at bounding box center [240, 145] width 480 height 207
click at [450, 32] on span "Continue" at bounding box center [454, 31] width 14 height 3
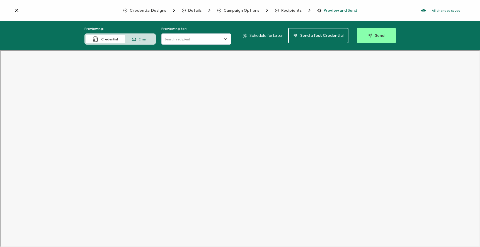
click at [227, 38] on icon at bounding box center [226, 39] width 6 height 6
click at [226, 39] on icon at bounding box center [225, 39] width 3 height 1
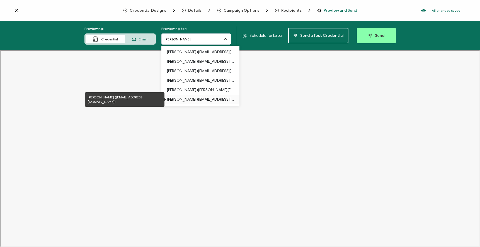
click at [202, 99] on p "[PERSON_NAME] ([EMAIL_ADDRESS][DOMAIN_NAME])" at bounding box center [200, 99] width 67 height 9
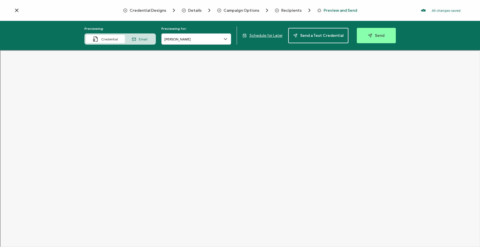
click at [147, 9] on span "Credential Designs" at bounding box center [148, 10] width 37 height 4
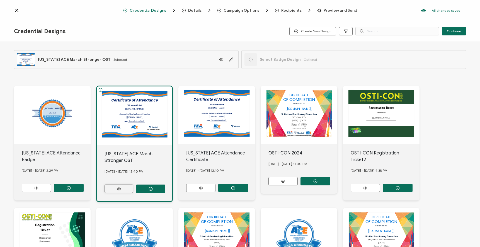
click at [119, 189] on icon at bounding box center [119, 189] width 4 height 3
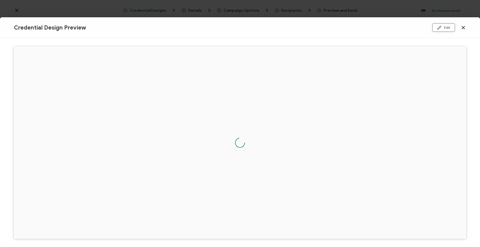
click at [446, 27] on button "Edit" at bounding box center [444, 27] width 23 height 8
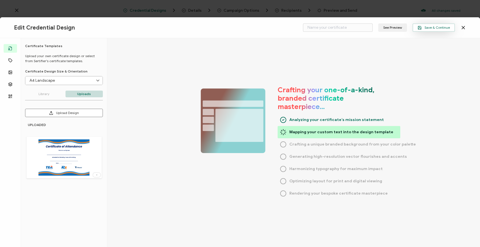
type input "[US_STATE] ACE March Stronger OST"
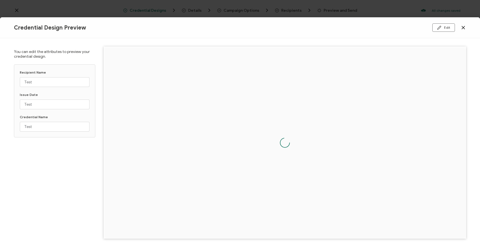
click at [186, 60] on div at bounding box center [285, 143] width 363 height 192
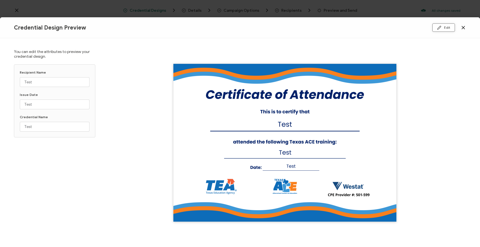
click at [441, 29] on icon at bounding box center [440, 28] width 4 height 4
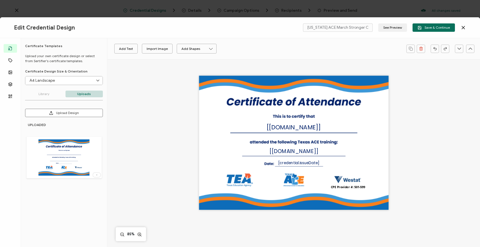
click at [239, 183] on div "The recipient’s full name, which will be automatically filled based on the info…" at bounding box center [294, 143] width 190 height 134
click at [237, 180] on div "The recipient’s full name, which will be automatically filled based on the info…" at bounding box center [294, 143] width 190 height 134
click at [224, 180] on div "The recipient’s full name, which will be automatically filled based on the info…" at bounding box center [294, 143] width 190 height 134
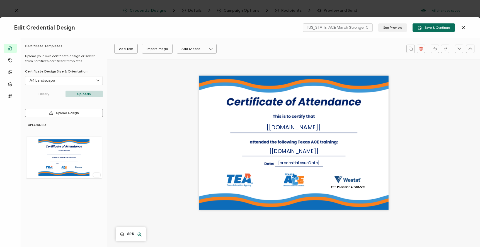
click at [139, 234] on line at bounding box center [139, 234] width 1 height 0
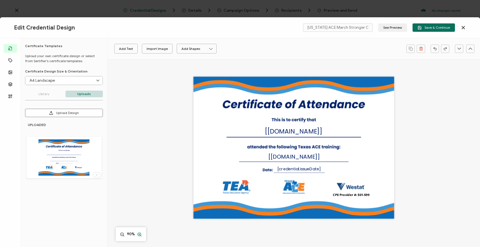
click at [139, 234] on line at bounding box center [139, 234] width 1 height 0
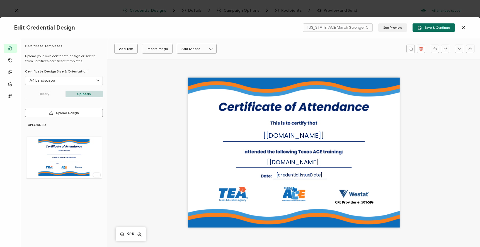
click at [239, 195] on div "The recipient’s full name, which will be automatically filled based on the info…" at bounding box center [294, 153] width 212 height 150
click at [357, 203] on pre "CPE Provider #: 501-599" at bounding box center [354, 202] width 39 height 5
click at [417, 200] on div "The recipient’s full name, which will be automatically filled based on the info…" at bounding box center [294, 162] width 354 height 206
click at [367, 201] on pre "CPE Provider #: 501-599" at bounding box center [354, 202] width 39 height 5
click at [380, 203] on div "CPE Provider #: 501-599" at bounding box center [355, 203] width 80 height 6
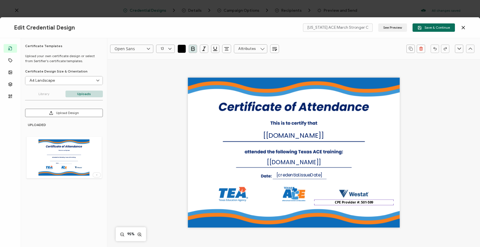
click at [380, 202] on div "CPE Provider #: 501-599" at bounding box center [355, 203] width 80 height 6
click at [377, 201] on div "CPE Provider #: 501-599" at bounding box center [355, 203] width 80 height 6
click at [429, 198] on div "The recipient’s full name, which will be automatically filled based on the info…" at bounding box center [294, 162] width 354 height 206
click at [360, 202] on pre "CPE Provider #: 501-599 6 Hours" at bounding box center [356, 205] width 39 height 10
click at [439, 205] on div "The recipient’s full name, which will be automatically filled based on the info…" at bounding box center [294, 162] width 354 height 206
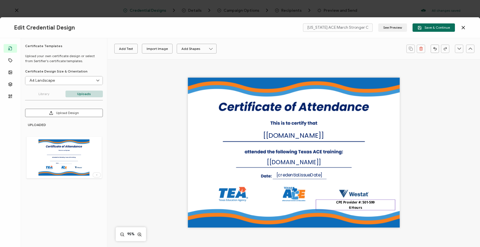
click at [356, 201] on pre "CPE Provider #: 501-599 6 Hours" at bounding box center [356, 205] width 39 height 10
click at [362, 206] on div "CPE Provider #: 501-599 6 Hours" at bounding box center [356, 205] width 80 height 11
click at [194, 51] on icon "button" at bounding box center [193, 49] width 6 height 6
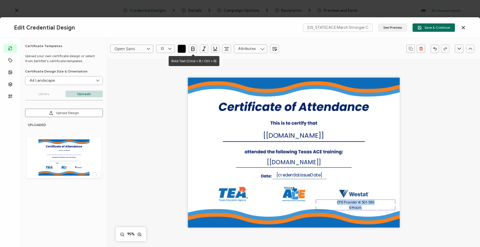
click at [194, 51] on icon "button" at bounding box center [193, 49] width 6 height 6
click at [430, 190] on div "The recipient’s full name, which will be automatically filled based on the info…" at bounding box center [294, 162] width 354 height 206
click at [381, 181] on div "The recipient’s full name, which will be automatically filled based on the info…" at bounding box center [294, 153] width 212 height 150
click at [48, 94] on p "Library" at bounding box center [44, 94] width 38 height 7
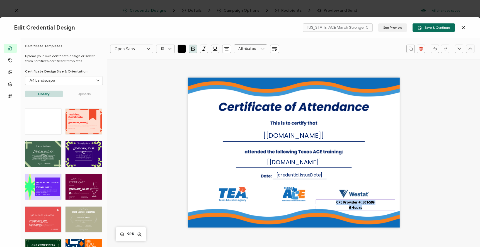
scroll to position [62, 0]
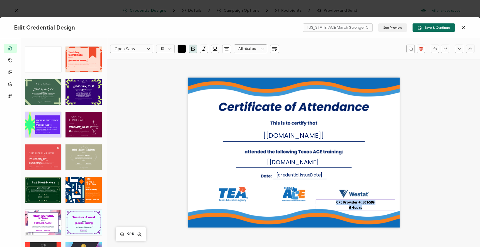
click at [83, 35] on p "Uploads" at bounding box center [85, 31] width 38 height 7
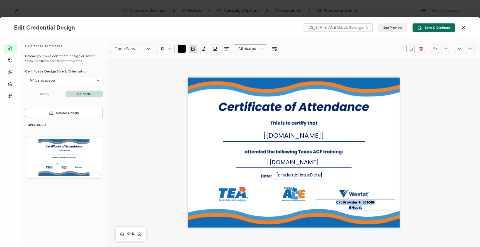
scroll to position [0, 0]
click at [98, 175] on icon at bounding box center [97, 174] width 6 height 1
click at [131, 174] on div "The recipient’s full name, which will be automatically filled based on the info…" at bounding box center [294, 162] width 354 height 206
drag, startPoint x: 63, startPoint y: 110, endPoint x: 67, endPoint y: 112, distance: 4.9
click at [63, 110] on button "Upload Design" at bounding box center [64, 113] width 78 height 8
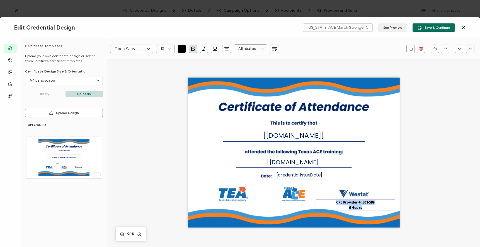
click at [0, 0] on div at bounding box center [0, 0] width 0 height 0
click at [63, 113] on button "Upload Design" at bounding box center [64, 113] width 78 height 8
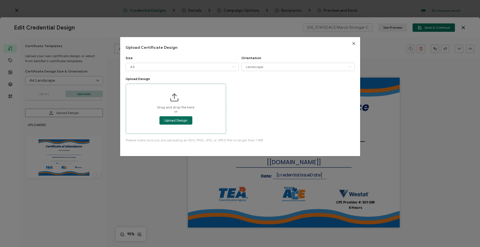
click at [176, 120] on div "Drag and drop file here or Upload Design" at bounding box center [176, 109] width 100 height 50
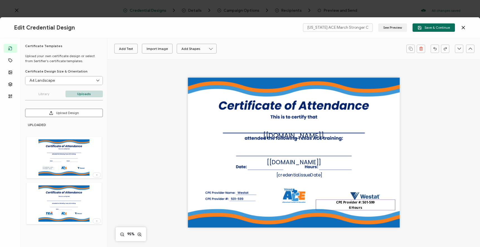
click at [354, 203] on pre "CPE Provider #: 501-599 6 Hours" at bounding box center [356, 205] width 39 height 10
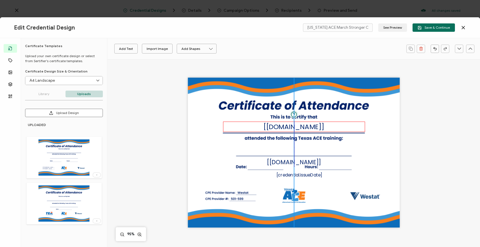
drag, startPoint x: 308, startPoint y: 130, endPoint x: 308, endPoint y: 126, distance: 4.2
click at [308, 126] on pre "[[DOMAIN_NAME]]" at bounding box center [294, 126] width 61 height 9
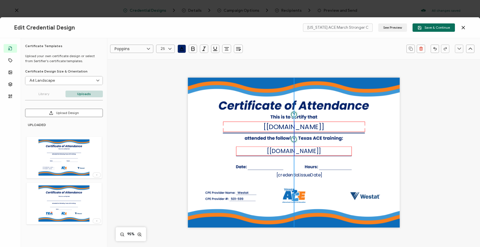
drag, startPoint x: 290, startPoint y: 162, endPoint x: 290, endPoint y: 151, distance: 10.9
click at [290, 151] on pre "[[DOMAIN_NAME]]" at bounding box center [294, 151] width 54 height 8
click at [301, 151] on pre "[[DOMAIN_NAME]]" at bounding box center [294, 151] width 54 height 8
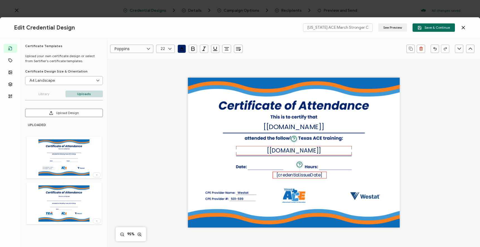
click at [312, 176] on pre "[credential.issueDate]" at bounding box center [300, 175] width 46 height 6
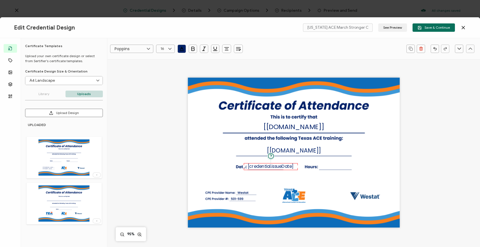
drag, startPoint x: 308, startPoint y: 176, endPoint x: 279, endPoint y: 167, distance: 29.9
click at [279, 167] on pre "[credential.issueDate]" at bounding box center [271, 167] width 46 height 6
click at [449, 185] on div "The recipient’s full name, which will be automatically filled based on the info…" at bounding box center [294, 162] width 354 height 206
click at [140, 235] on line at bounding box center [140, 234] width 0 height 1
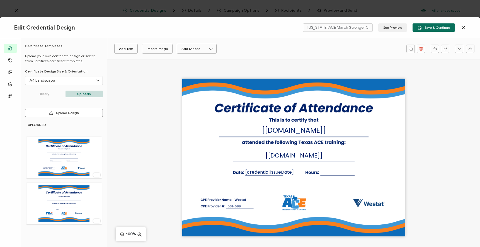
click at [65, 112] on button "Upload Design" at bounding box center [64, 113] width 78 height 8
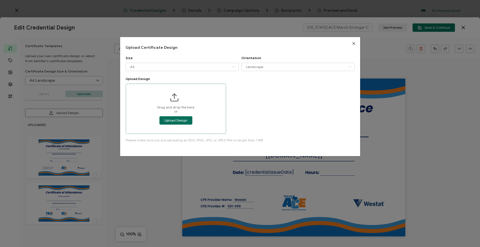
click at [178, 121] on div "Drag and drop file here or Upload Design" at bounding box center [176, 109] width 100 height 50
click at [172, 122] on span "Upload Design" at bounding box center [176, 120] width 23 height 3
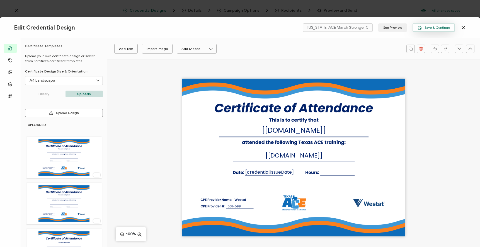
scroll to position [28, 0]
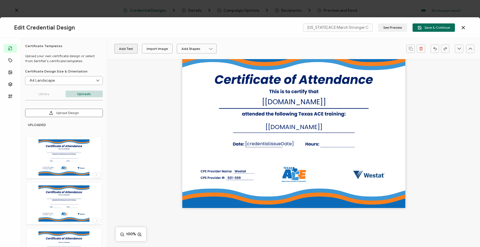
click at [124, 50] on button "Add Text" at bounding box center [125, 49] width 23 height 10
click at [295, 130] on pre "Edit this text" at bounding box center [294, 128] width 40 height 9
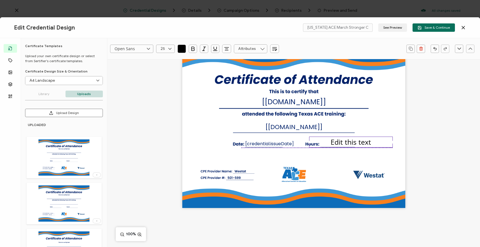
drag, startPoint x: 295, startPoint y: 130, endPoint x: 352, endPoint y: 143, distance: 58.7
click at [352, 143] on pre "Edit this text" at bounding box center [351, 141] width 40 height 9
click at [349, 141] on pre "Edit this text" at bounding box center [351, 141] width 40 height 9
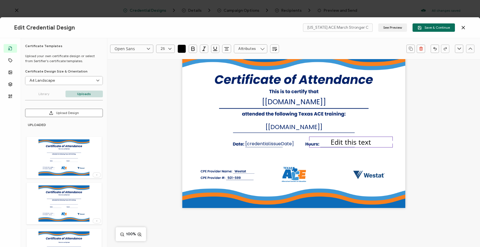
click at [330, 142] on div "Edit this text" at bounding box center [351, 142] width 84 height 11
click at [371, 143] on div "Edit this text" at bounding box center [351, 142] width 84 height 11
click at [313, 129] on pre "[[DOMAIN_NAME]]" at bounding box center [294, 127] width 57 height 9
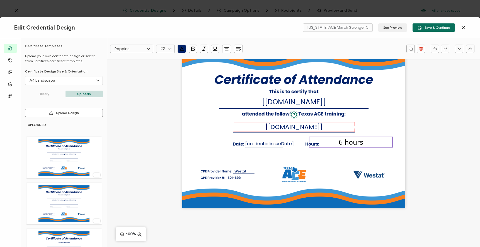
click at [352, 140] on pre "6 hours" at bounding box center [351, 141] width 25 height 9
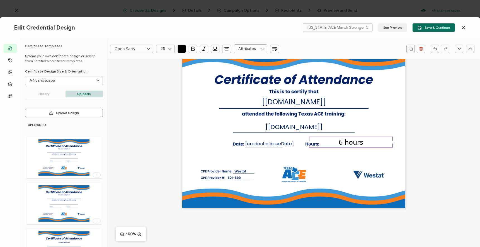
click at [352, 140] on pre "6 hours" at bounding box center [351, 141] width 25 height 9
click at [149, 49] on icon at bounding box center [148, 49] width 7 height 8
click at [122, 59] on div "Open Sans Alright Sans [PERSON_NAME] Archivo Black Arial Arimo Blinker Caveat C…" at bounding box center [293, 48] width 373 height 21
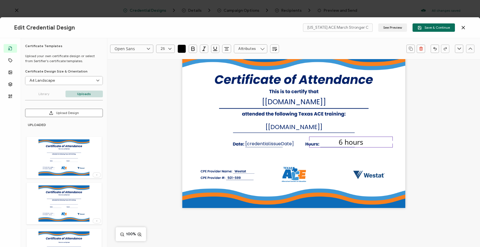
click at [172, 48] on icon at bounding box center [170, 49] width 7 height 8
click at [164, 95] on div "The recipient’s full name, which will be automatically filled based on the info…" at bounding box center [293, 139] width 373 height 217
click at [350, 143] on pre "6 hours" at bounding box center [351, 141] width 25 height 9
click at [351, 143] on pre "6 hours" at bounding box center [351, 141] width 25 height 9
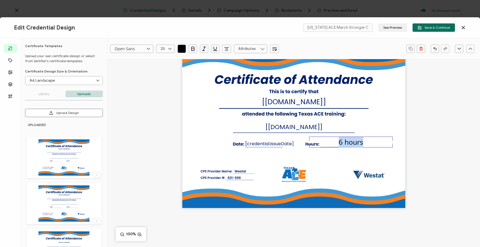
click at [149, 48] on icon at bounding box center [148, 49] width 7 height 8
click at [122, 59] on span "Poppins" at bounding box center [122, 59] width 13 height 5
type input "Poppins"
click at [170, 48] on icon at bounding box center [170, 49] width 7 height 8
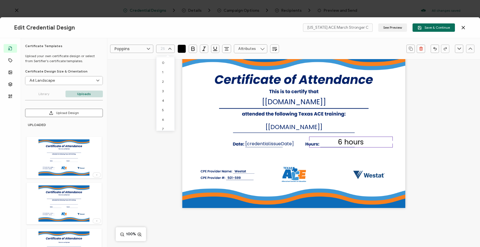
click at [164, 97] on div "The recipient’s full name, which will be automatically filled based on the info…" at bounding box center [293, 139] width 373 height 217
click at [353, 144] on pre "6 hours" at bounding box center [351, 142] width 26 height 10
click at [352, 143] on pre "6 hours" at bounding box center [351, 142] width 26 height 10
click at [169, 47] on icon at bounding box center [170, 49] width 7 height 8
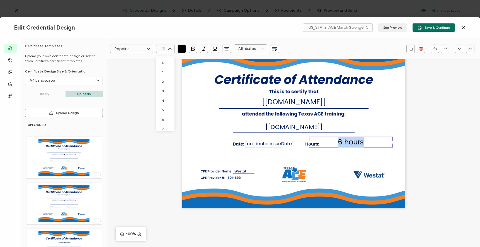
click at [166, 95] on div "The recipient’s full name, which will be automatically filled based on the info…" at bounding box center [293, 139] width 373 height 217
click at [350, 141] on pre "6 hours" at bounding box center [351, 142] width 26 height 10
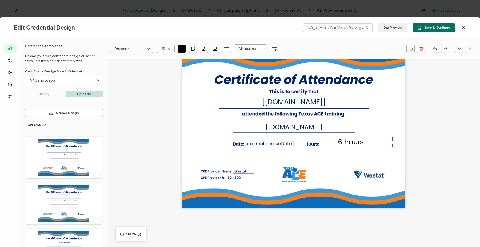
drag, startPoint x: 341, startPoint y: 141, endPoint x: 337, endPoint y: 141, distance: 4.5
click at [337, 141] on div "6 hours" at bounding box center [351, 142] width 84 height 11
click at [170, 48] on icon at bounding box center [170, 49] width 7 height 8
type input "22"
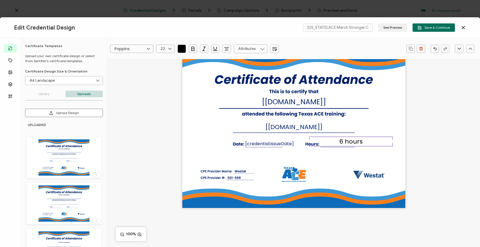
scroll to position [175, 0]
click at [182, 49] on icon "button" at bounding box center [182, 49] width 6 height 6
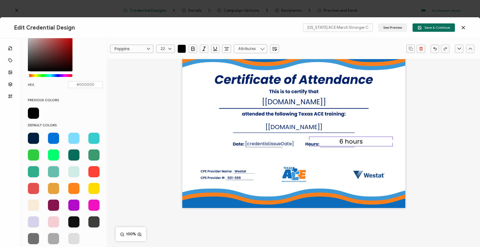
scroll to position [0, 0]
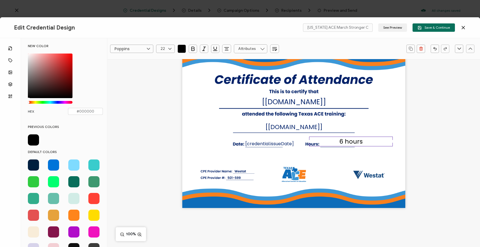
click at [388, 127] on div "The recipient’s full name, which will be automatically filled based on the info…" at bounding box center [293, 129] width 223 height 158
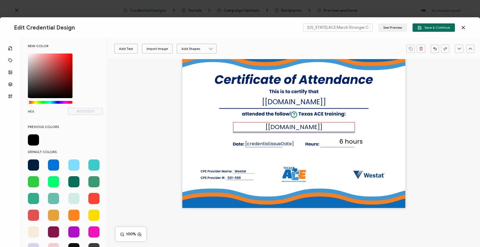
click at [307, 126] on pre "[[DOMAIN_NAME]]" at bounding box center [294, 127] width 57 height 9
click at [180, 50] on icon "button" at bounding box center [182, 49] width 6 height 6
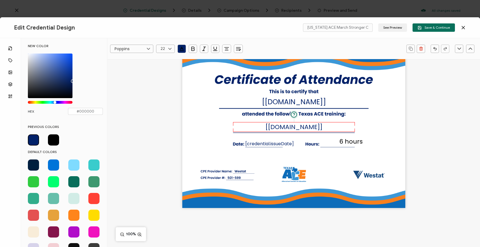
type input "#012169"
click at [73, 110] on input "#012169" at bounding box center [85, 111] width 35 height 7
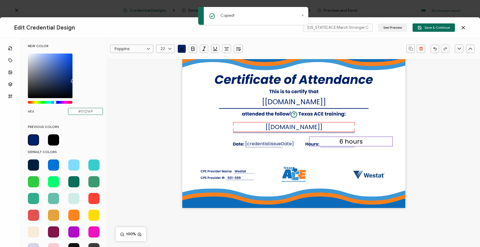
click at [348, 141] on pre "6 hours" at bounding box center [351, 141] width 23 height 9
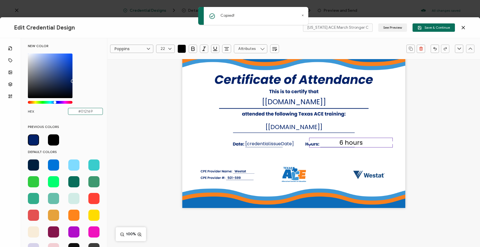
click at [348, 141] on pre "6 hours" at bounding box center [351, 142] width 23 height 9
type input "Poppins"
type input "22"
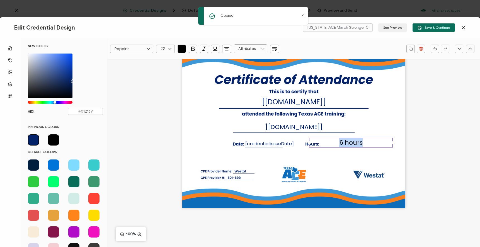
click at [182, 51] on icon "button" at bounding box center [182, 51] width 4 height 0
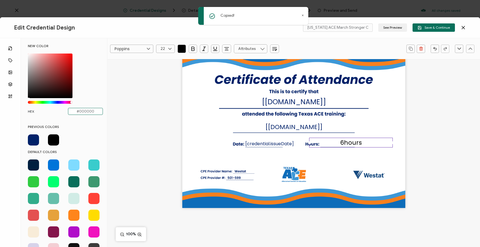
click at [91, 111] on input "#000000" at bounding box center [85, 111] width 35 height 7
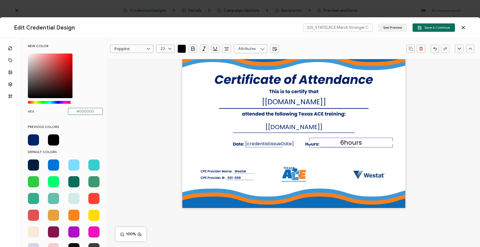
click at [70, 111] on input "#000000" at bounding box center [85, 111] width 35 height 7
paste input "for sertifier, the image i should upload it as a jpg or png and what image size…"
type input "for sertifier, the image i should upload it as a jpg or png and what image size…"
click at [80, 112] on input "for sertifier, the image i should upload it as a jpg or png and what image size…" at bounding box center [85, 111] width 35 height 7
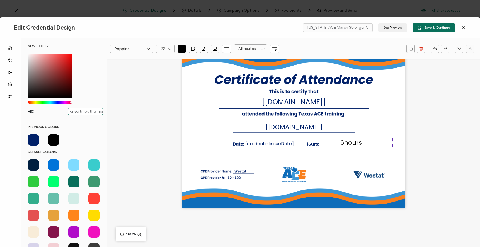
scroll to position [0, 130]
click at [80, 112] on input "for sertifier, the image i should upload it as a jpg or png and what image size…" at bounding box center [85, 111] width 35 height 7
click at [33, 139] on span at bounding box center [33, 139] width 11 height 11
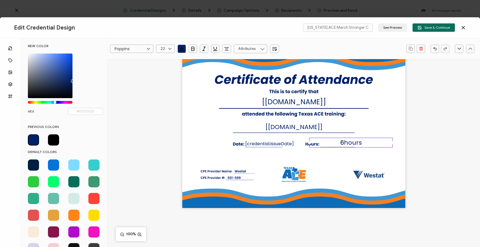
type input "#012169"
click at [342, 142] on pre "6 hours" at bounding box center [351, 142] width 22 height 9
click at [348, 143] on span "hours" at bounding box center [353, 142] width 18 height 9
click at [343, 142] on span "o6 hours" at bounding box center [353, 142] width 27 height 9
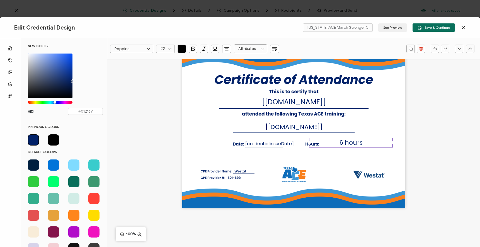
click at [390, 122] on div "The recipient’s full name, which will be automatically filled based on the info…" at bounding box center [293, 129] width 223 height 158
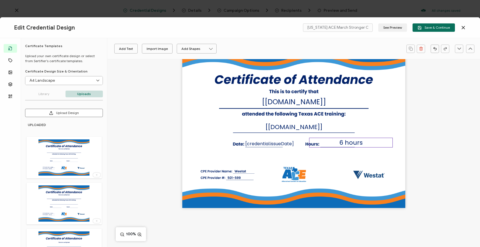
click at [355, 143] on span "6 hours" at bounding box center [351, 142] width 23 height 9
click at [392, 142] on div at bounding box center [392, 142] width 3 height 3
drag, startPoint x: 392, startPoint y: 142, endPoint x: 363, endPoint y: 143, distance: 28.5
click at [363, 143] on div at bounding box center [363, 142] width 3 height 3
drag, startPoint x: 363, startPoint y: 143, endPoint x: 353, endPoint y: 143, distance: 10.6
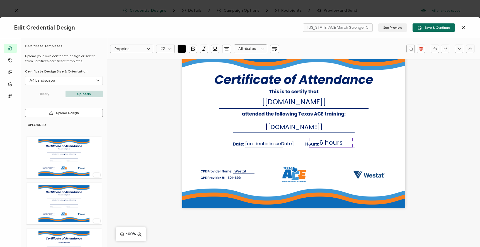
click at [353, 143] on div at bounding box center [352, 142] width 3 height 3
click at [351, 143] on div at bounding box center [352, 142] width 3 height 3
click at [395, 150] on div "The recipient’s full name, which will be automatically filled based on the info…" at bounding box center [293, 129] width 223 height 158
click at [333, 143] on span "6 hours" at bounding box center [334, 142] width 23 height 9
click at [388, 136] on div "The recipient’s full name, which will be automatically filled based on the info…" at bounding box center [293, 129] width 223 height 158
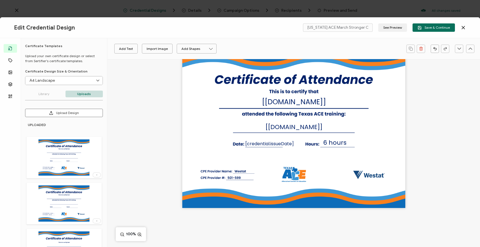
click at [396, 142] on div "The recipient’s full name, which will be automatically filled based on the info…" at bounding box center [293, 129] width 223 height 158
click at [429, 28] on span "Save & Continue" at bounding box center [434, 28] width 32 height 4
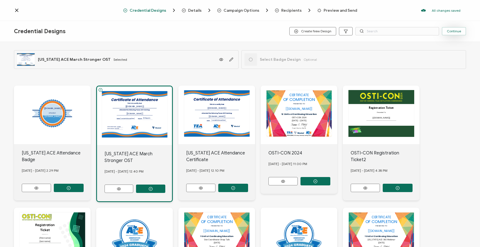
click at [455, 32] on span "Continue" at bounding box center [454, 31] width 14 height 3
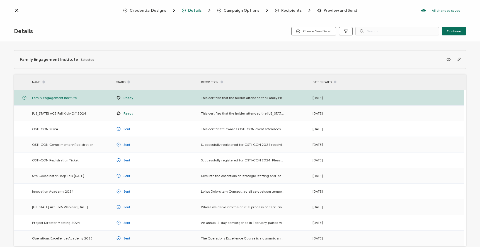
click at [331, 11] on span "Preview and Send" at bounding box center [340, 10] width 33 height 4
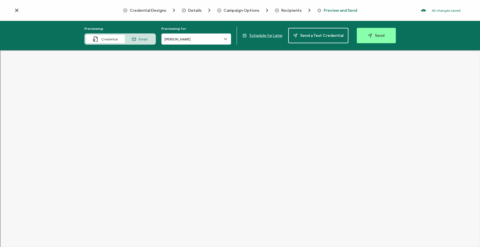
click at [220, 37] on input "[PERSON_NAME]" at bounding box center [197, 38] width 70 height 11
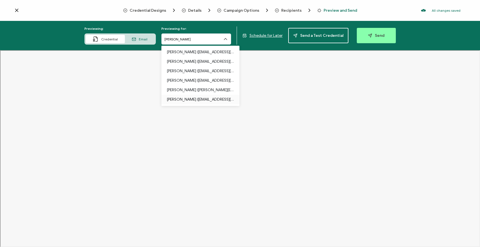
click at [198, 100] on p "[PERSON_NAME] ([EMAIL_ADDRESS][DOMAIN_NAME])" at bounding box center [200, 99] width 67 height 9
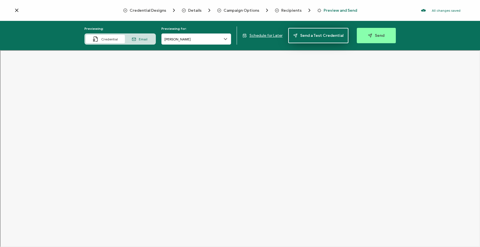
click at [316, 38] on span "Send a Test Credential" at bounding box center [319, 35] width 50 height 4
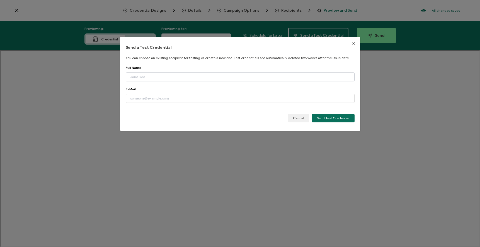
click at [176, 75] on input "dialog" at bounding box center [240, 77] width 229 height 9
type input "[PERSON_NAME]"
click at [195, 98] on input "dialog" at bounding box center [240, 98] width 229 height 9
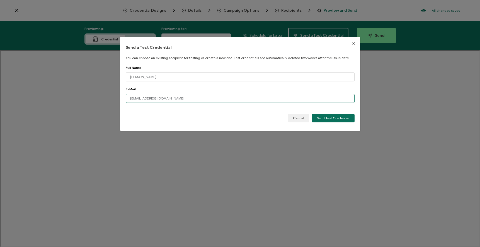
type input "[EMAIL_ADDRESS][DOMAIN_NAME]"
click at [246, 120] on div "Cancel Send Test Credential" at bounding box center [240, 118] width 229 height 8
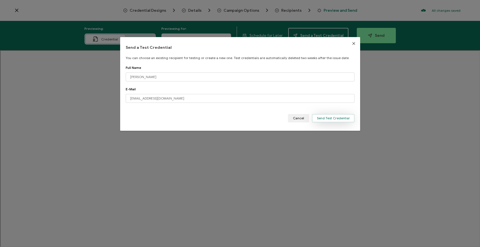
click at [332, 119] on span "Send Test Credential" at bounding box center [333, 118] width 33 height 3
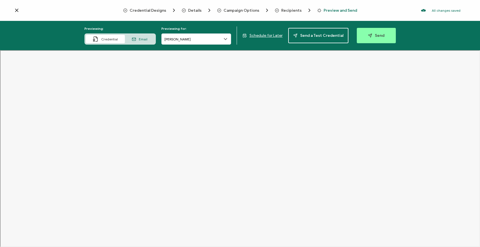
click at [147, 38] on span "Email" at bounding box center [143, 39] width 9 height 4
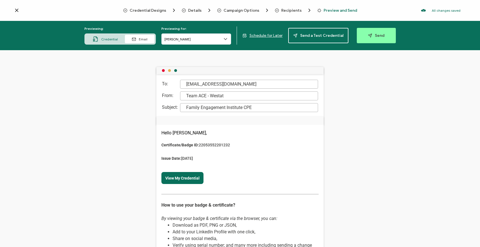
click at [111, 39] on span "Credential" at bounding box center [109, 39] width 17 height 4
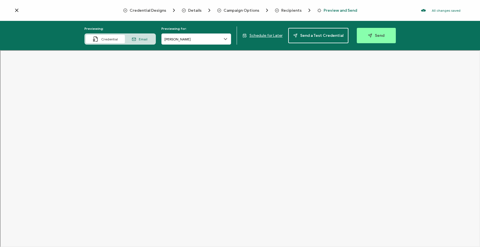
click at [156, 9] on span "Credential Designs" at bounding box center [148, 10] width 37 height 4
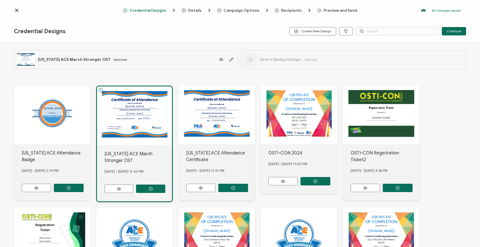
click at [188, 9] on div "Details" at bounding box center [191, 11] width 18 height 6
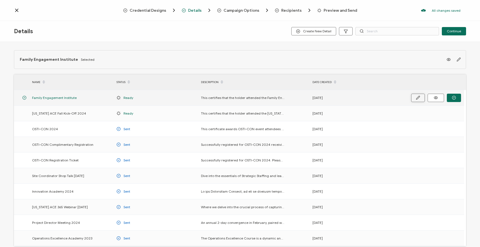
click at [421, 99] on button "button" at bounding box center [419, 98] width 14 height 8
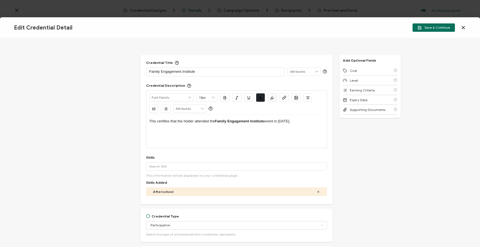
click at [181, 71] on p "Family Engagement Institute" at bounding box center [215, 72] width 133 height 6
click at [436, 149] on div "Credential Title Family Engagement Virtual Institute ISSUER Issuer Name Credent…" at bounding box center [240, 142] width 480 height 209
click at [427, 27] on span "Save & Continue" at bounding box center [434, 28] width 32 height 4
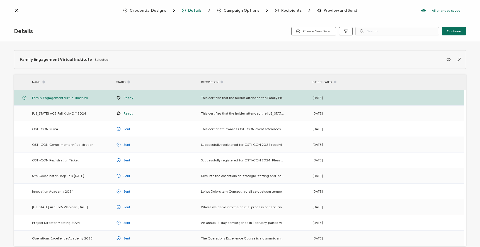
click at [324, 11] on span "Preview and Send" at bounding box center [340, 10] width 33 height 4
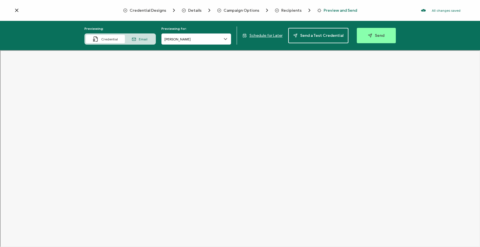
click at [227, 37] on icon at bounding box center [226, 39] width 6 height 6
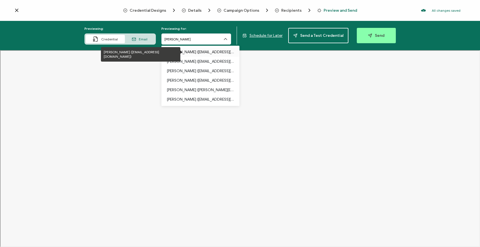
click at [200, 53] on p "[PERSON_NAME] ([EMAIL_ADDRESS][DOMAIN_NAME])" at bounding box center [200, 51] width 67 height 9
